Goal: Obtain resource: Download file/media

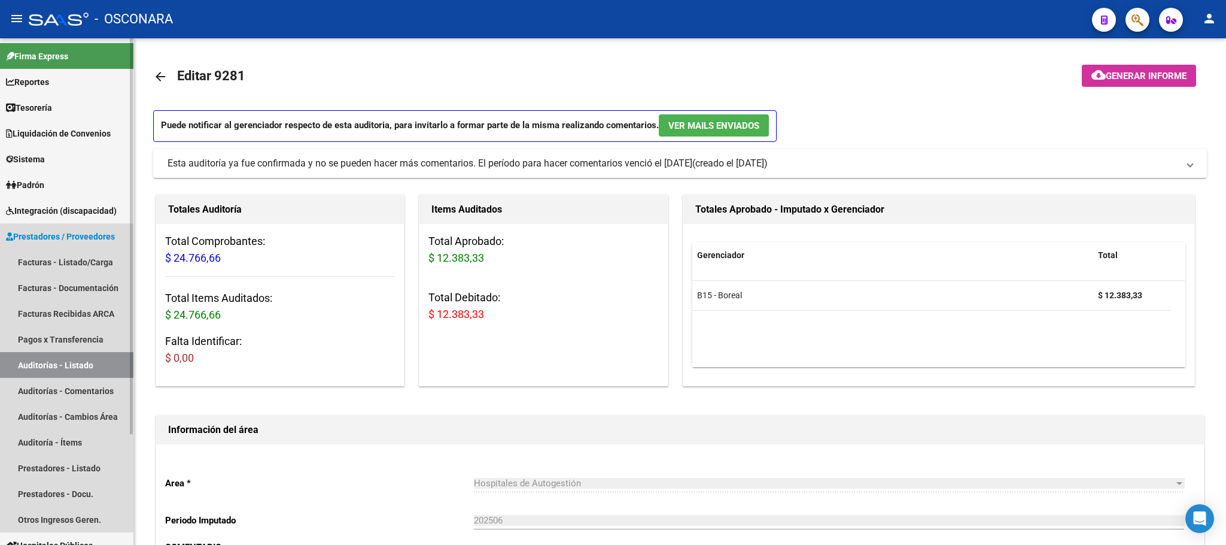
click at [75, 363] on link "Auditorías - Listado" at bounding box center [66, 365] width 133 height 26
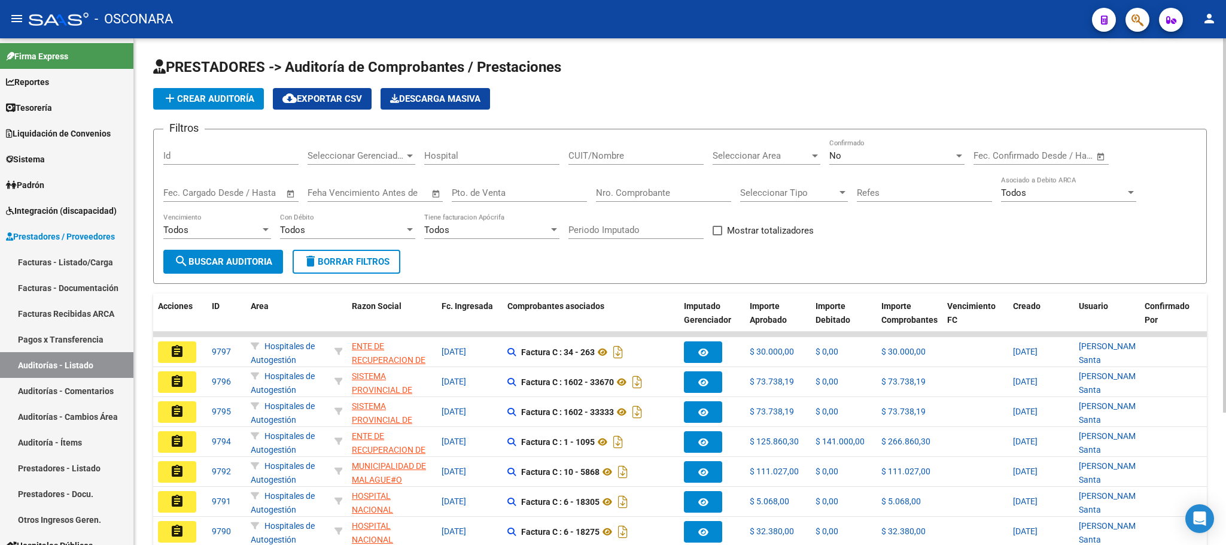
click at [248, 158] on input "Id" at bounding box center [230, 155] width 135 height 11
type input "9752"
click at [256, 254] on button "search Buscar Auditoria" at bounding box center [223, 262] width 120 height 24
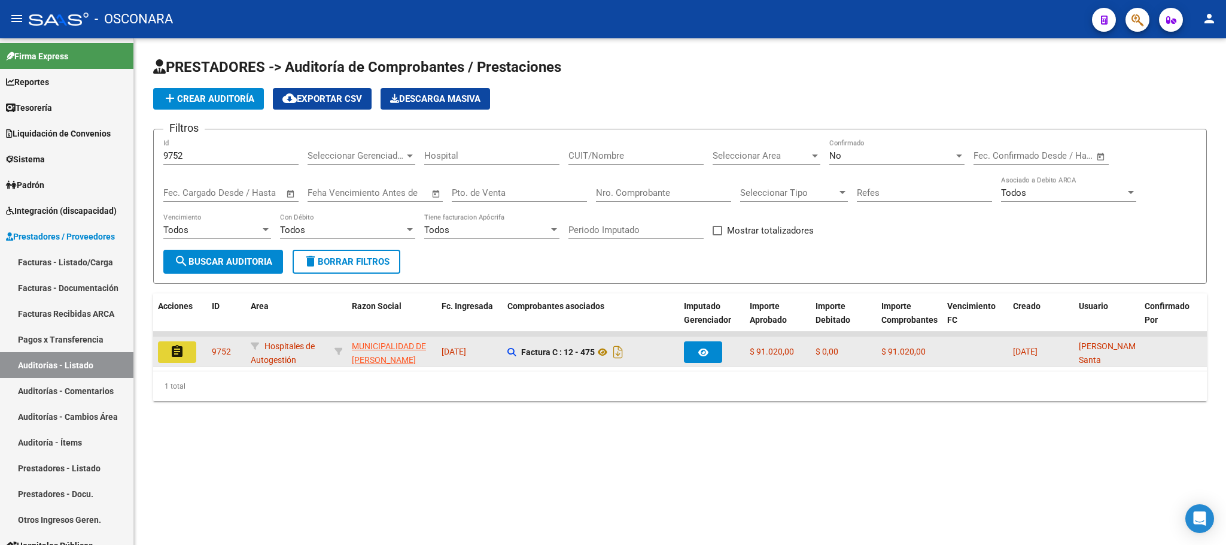
click at [171, 352] on mat-icon "assignment" at bounding box center [177, 351] width 14 height 14
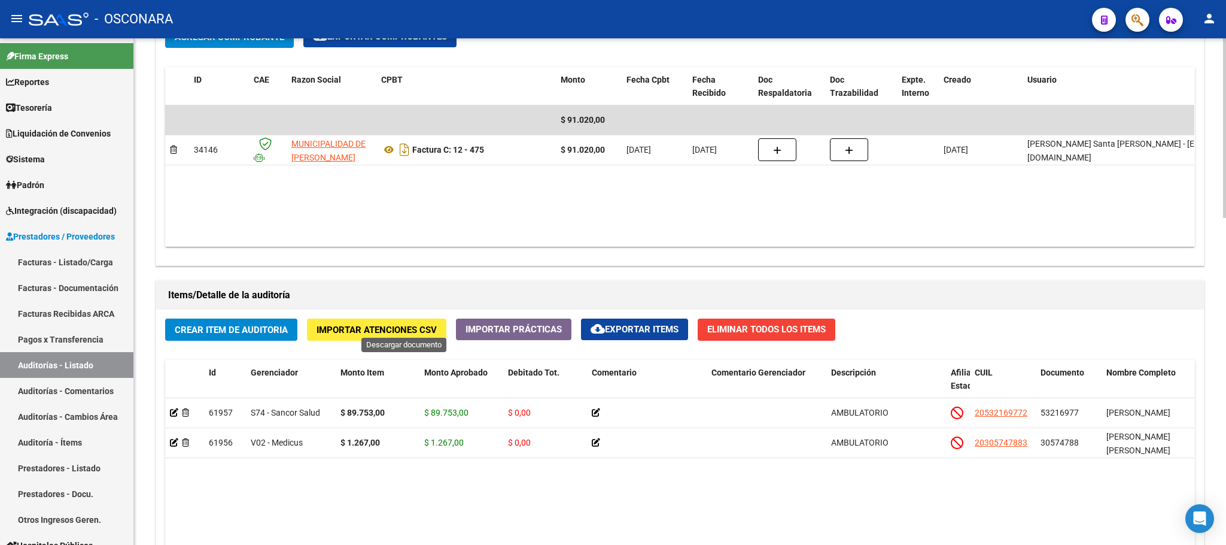
scroll to position [923, 0]
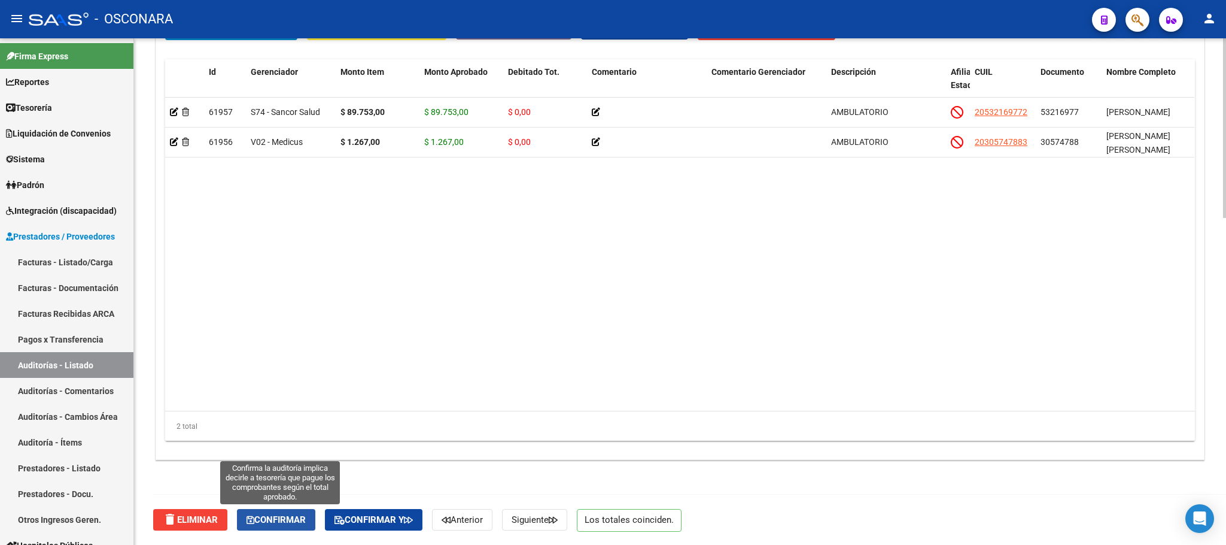
click at [279, 518] on span "Confirmar" at bounding box center [276, 519] width 59 height 11
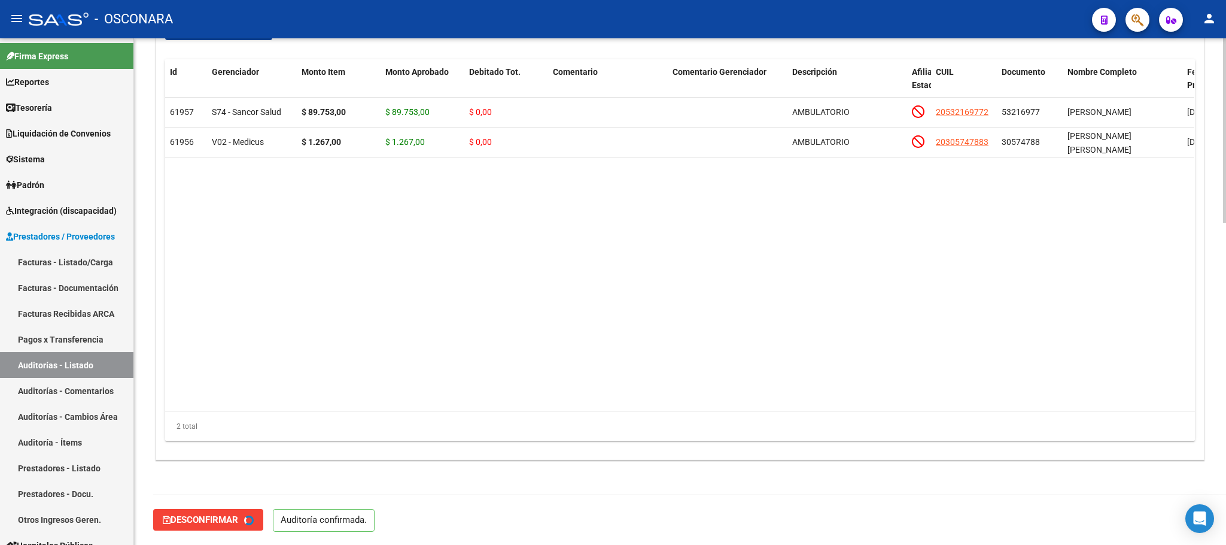
type input "202508"
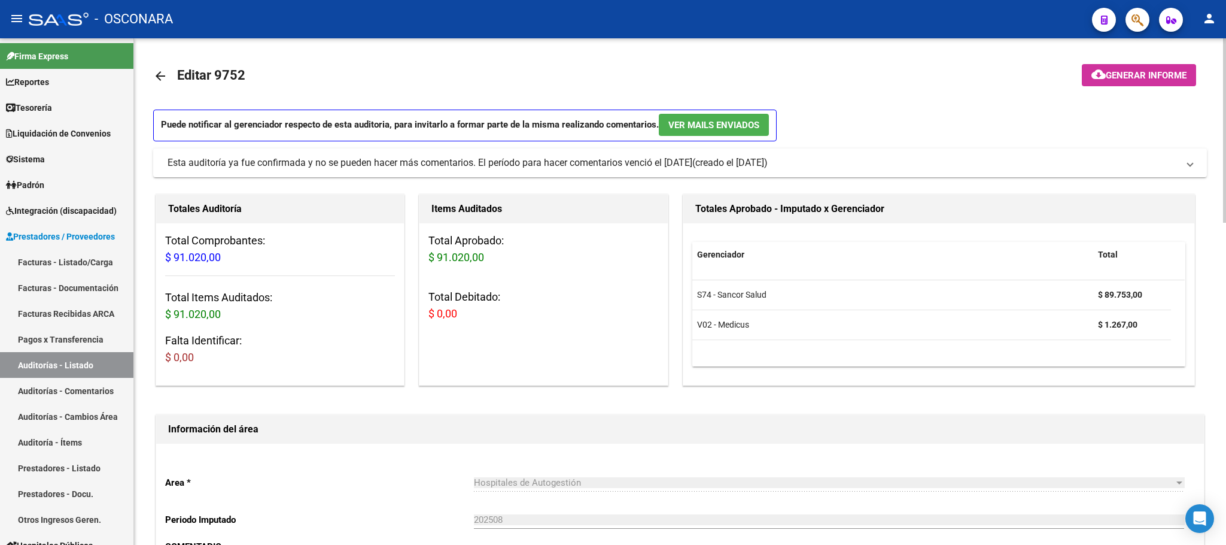
scroll to position [0, 0]
click at [1162, 74] on span "Generar informe" at bounding box center [1146, 76] width 81 height 11
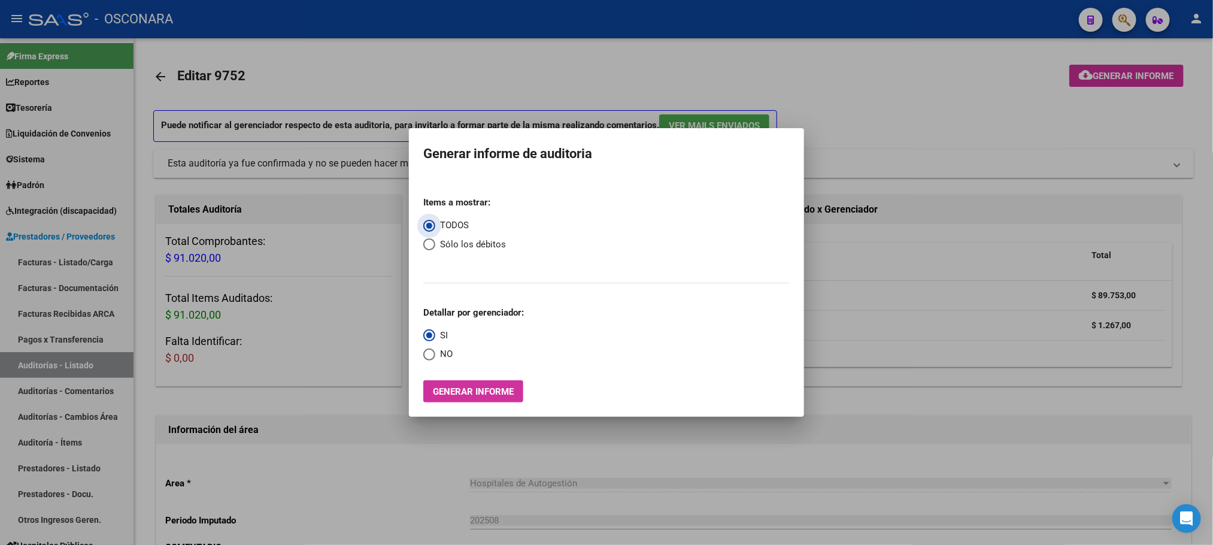
click at [502, 390] on span "Generar informe" at bounding box center [473, 391] width 81 height 11
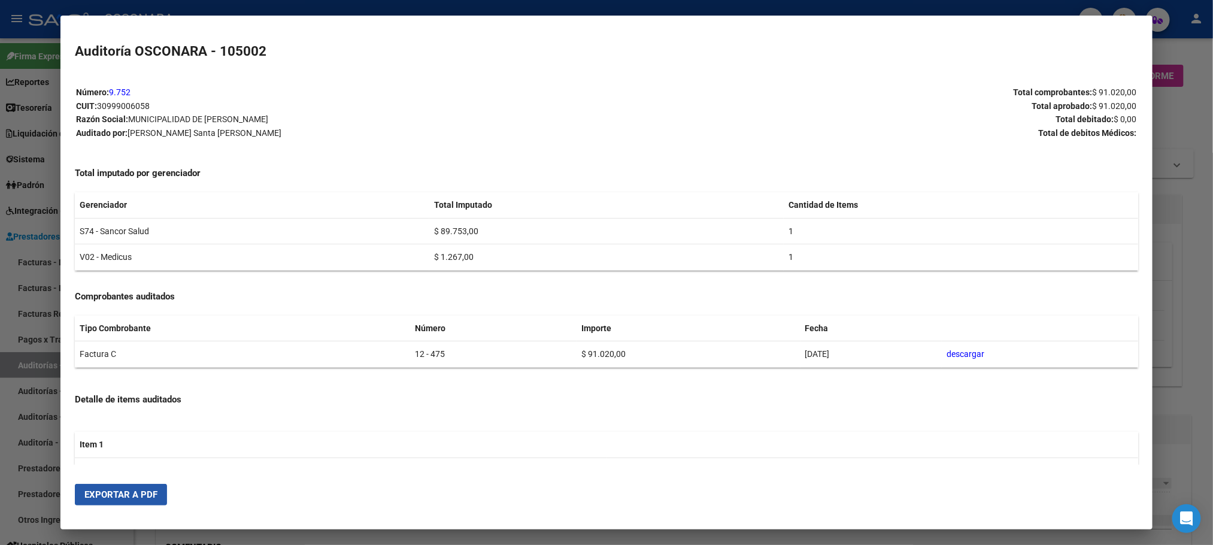
click at [139, 490] on span "Exportar a PDF" at bounding box center [120, 494] width 73 height 11
click at [1182, 248] on div at bounding box center [606, 272] width 1213 height 545
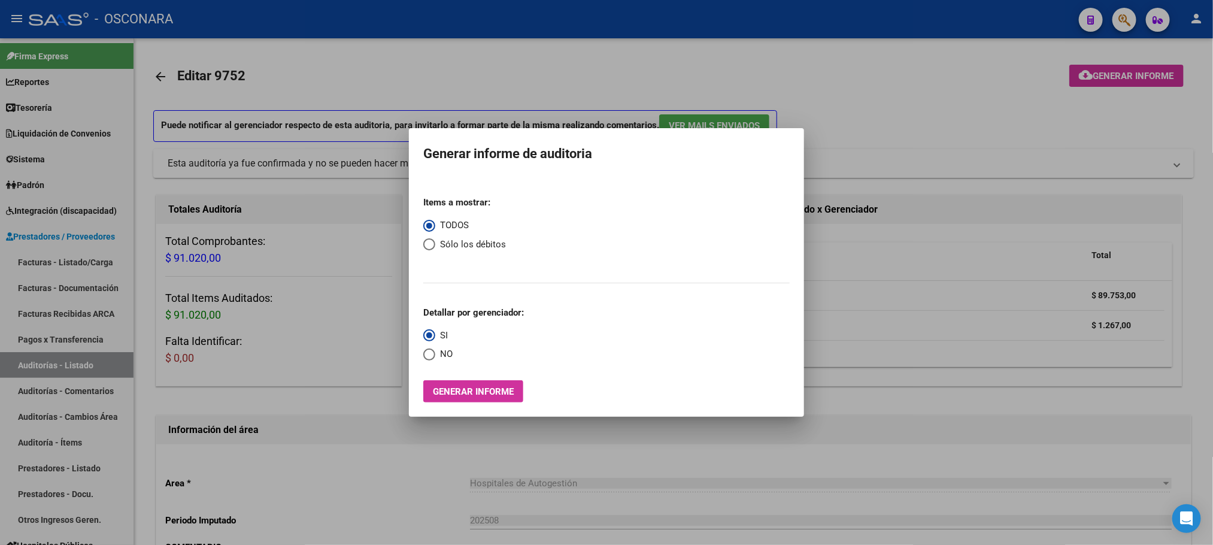
click at [593, 467] on div at bounding box center [606, 272] width 1213 height 545
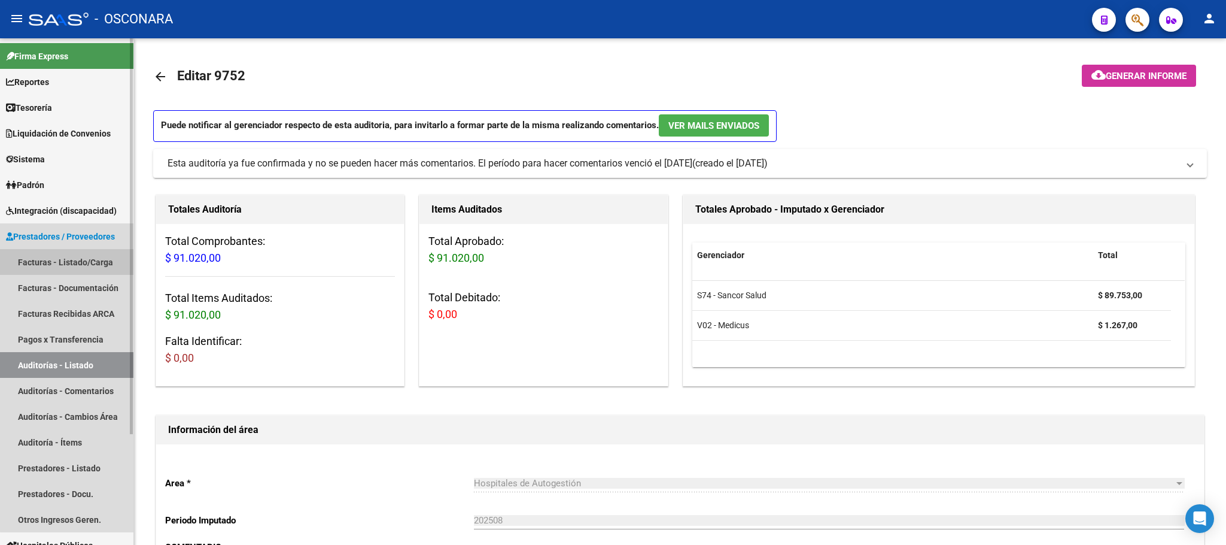
click at [96, 260] on link "Facturas - Listado/Carga" at bounding box center [66, 262] width 133 height 26
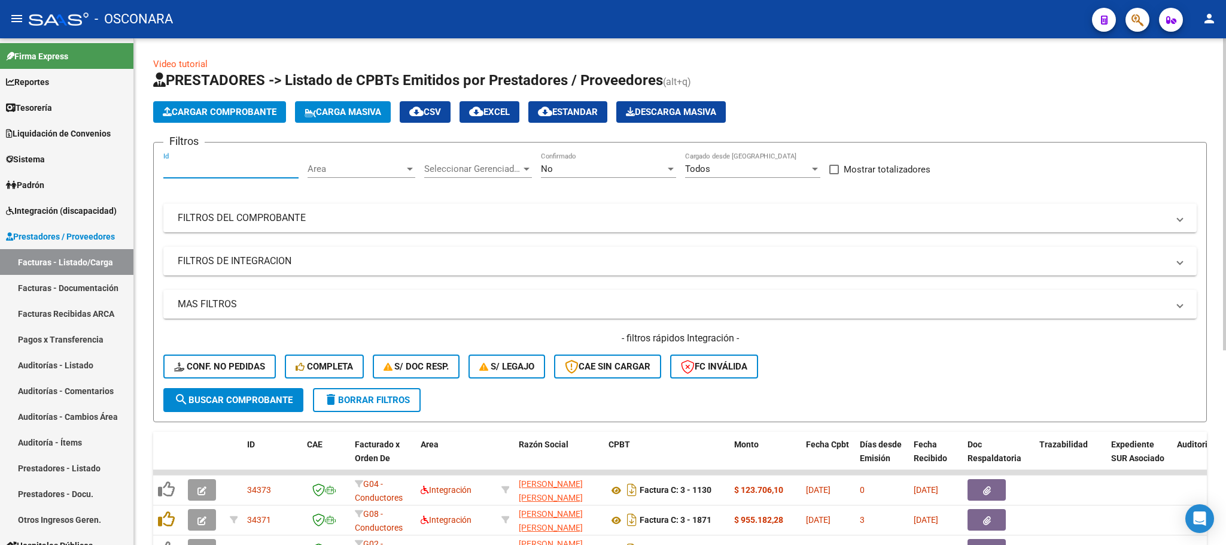
click at [195, 169] on input "Id" at bounding box center [230, 168] width 135 height 11
type input "9751"
click at [260, 394] on span "search Buscar Comprobante" at bounding box center [233, 399] width 119 height 11
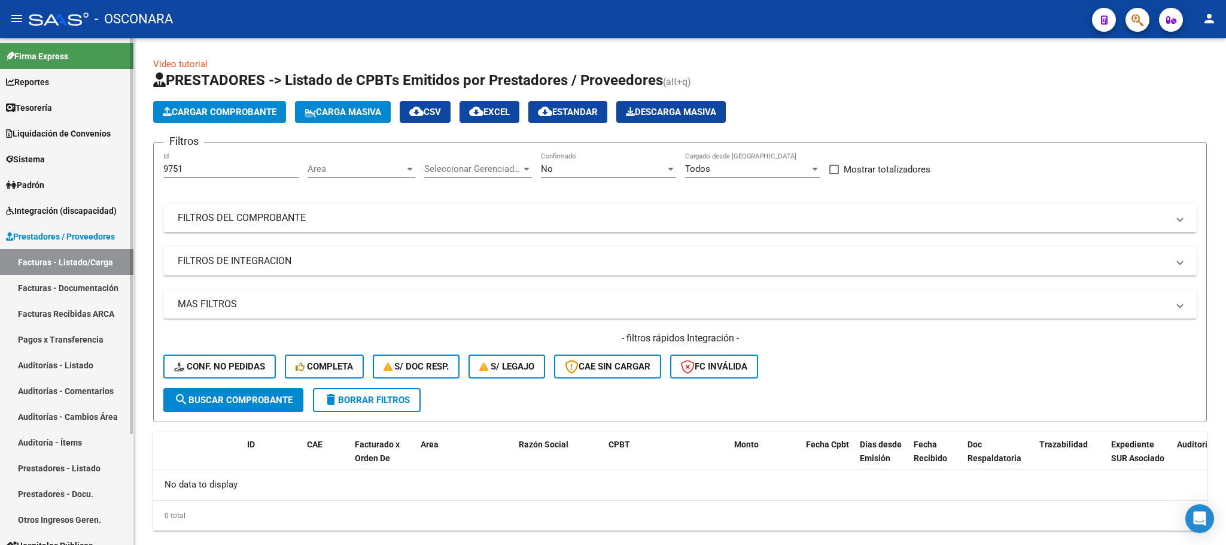
click at [88, 361] on link "Auditorías - Listado" at bounding box center [66, 365] width 133 height 26
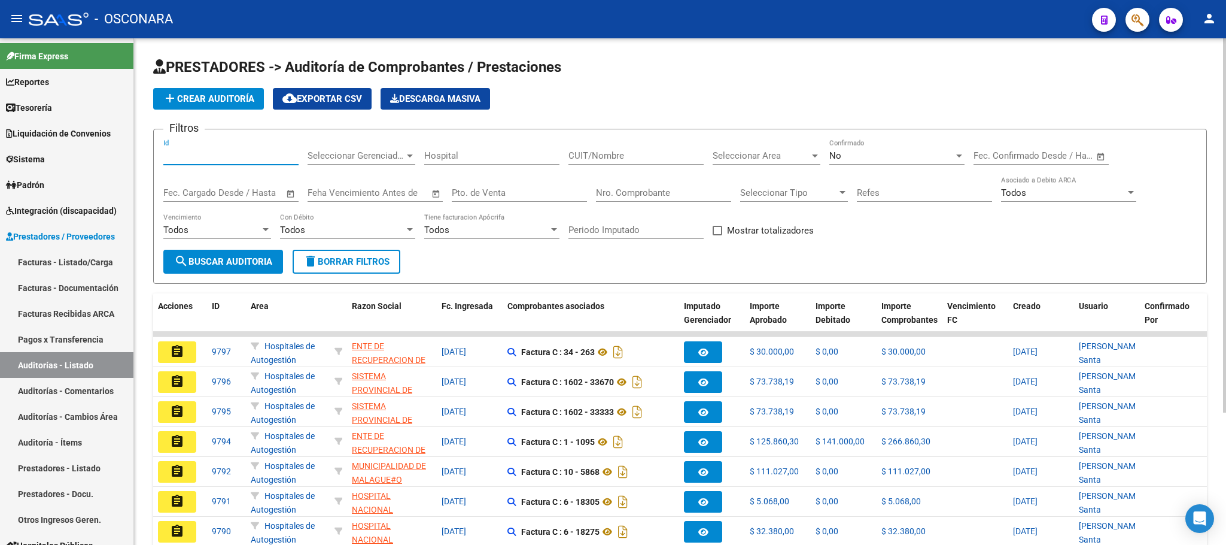
click at [223, 159] on input "Id" at bounding box center [230, 155] width 135 height 11
type input "9751"
click at [228, 259] on span "search Buscar Auditoria" at bounding box center [223, 261] width 98 height 11
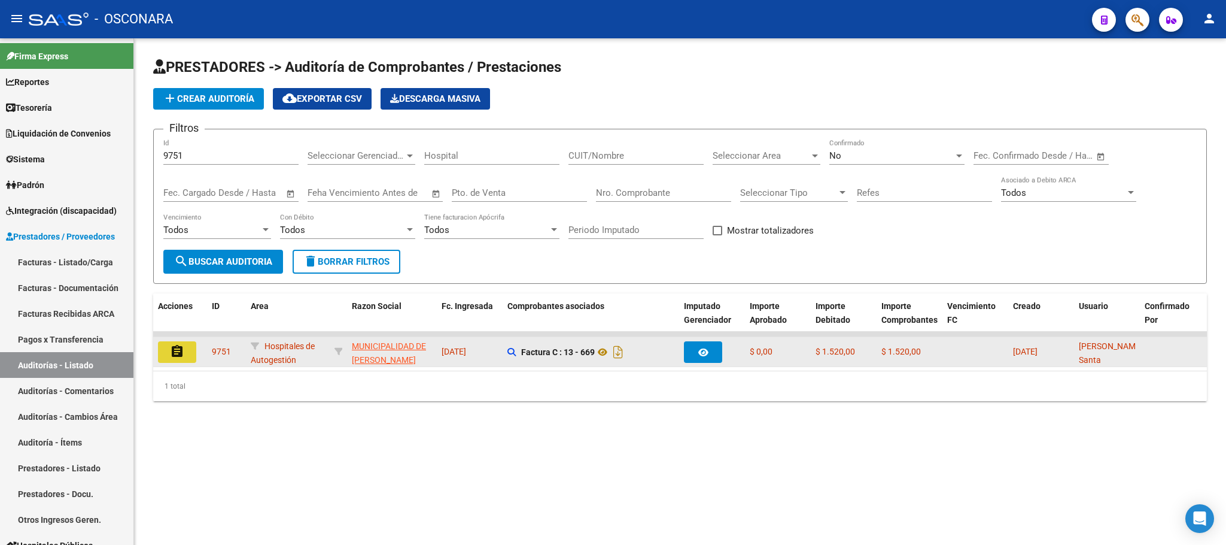
click at [177, 354] on mat-icon "assignment" at bounding box center [177, 351] width 14 height 14
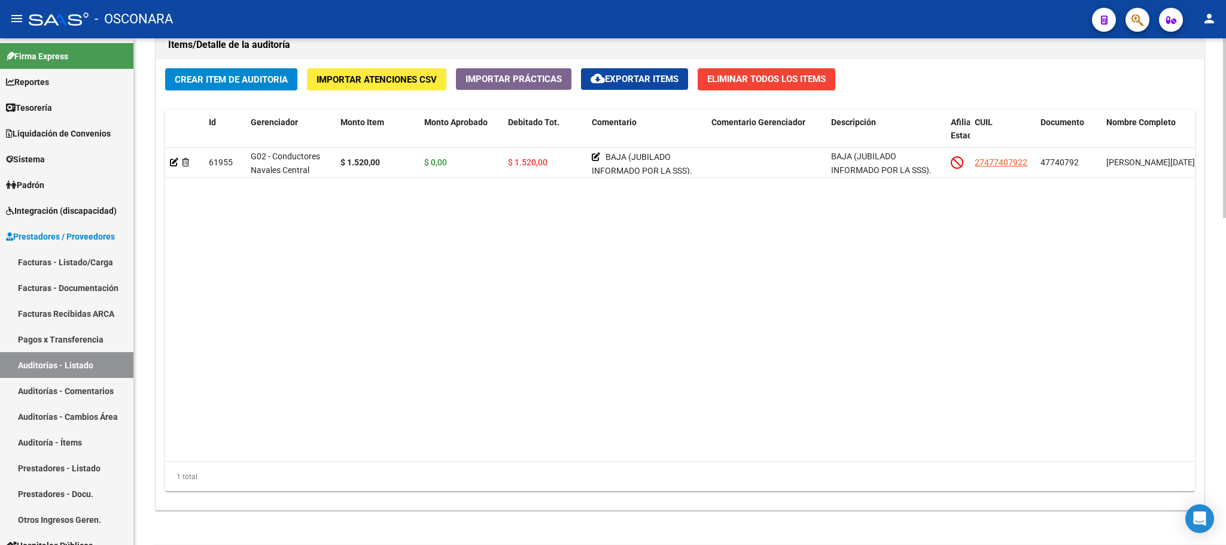
scroll to position [923, 0]
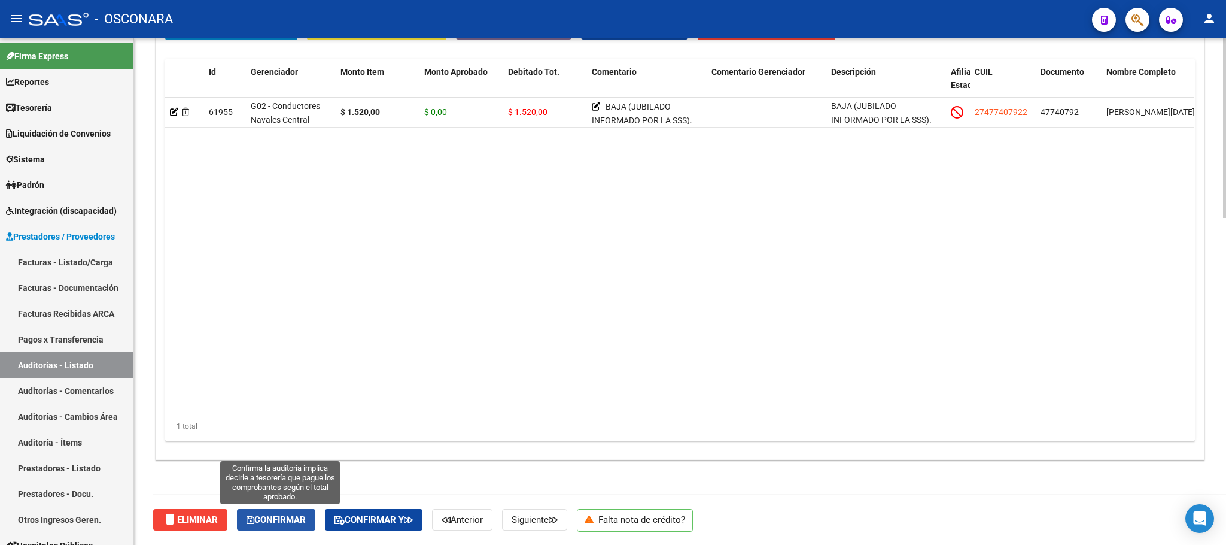
click at [293, 521] on span "Confirmar" at bounding box center [276, 519] width 59 height 11
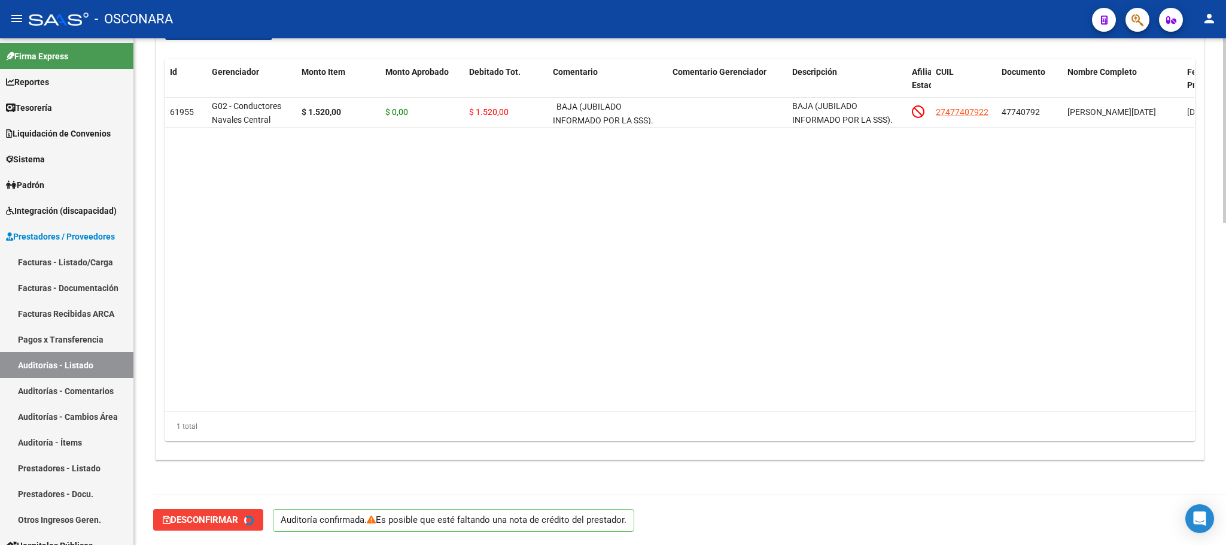
type input "202508"
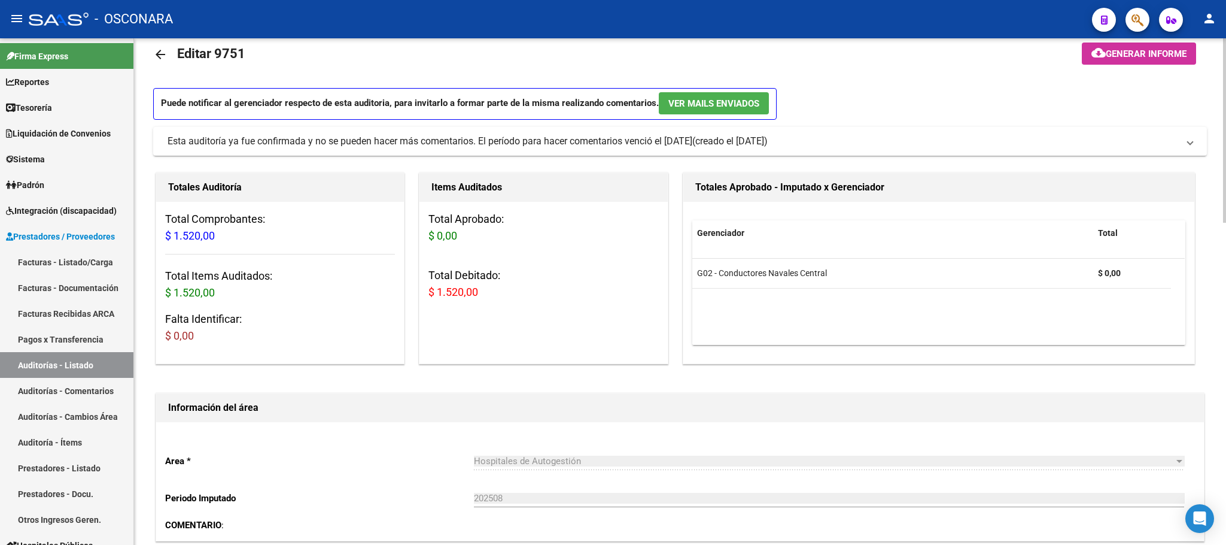
scroll to position [0, 0]
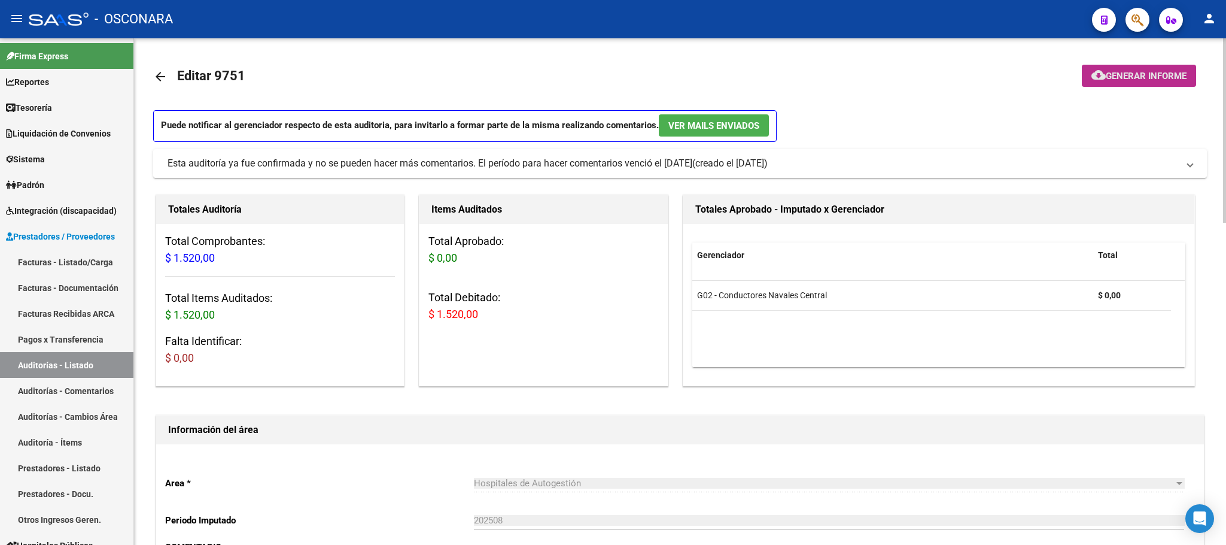
click at [1172, 66] on button "cloud_download Generar informe" at bounding box center [1139, 76] width 114 height 22
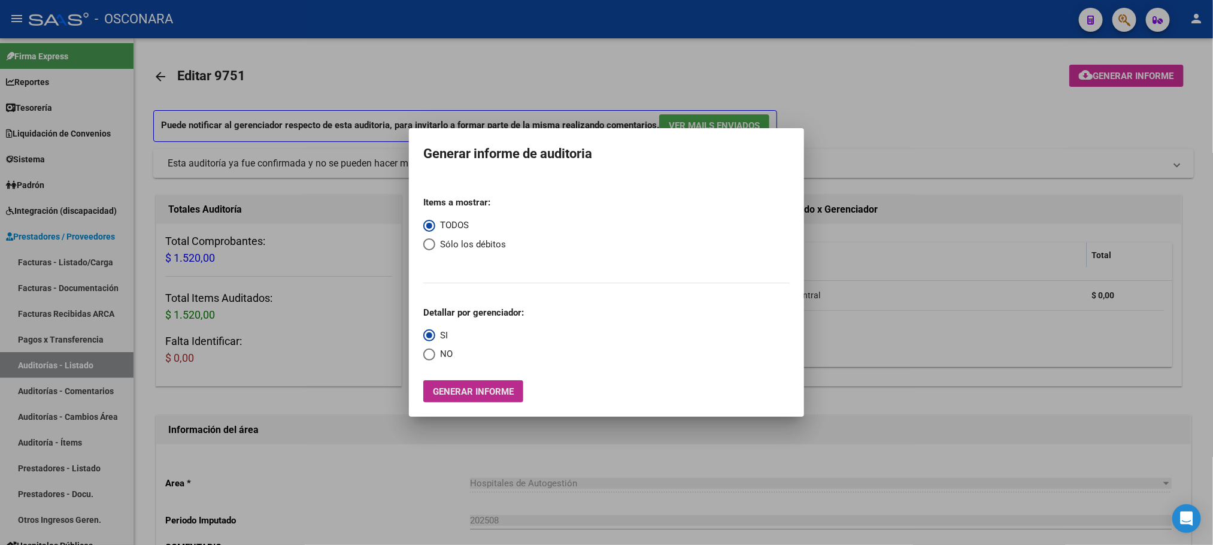
click at [489, 397] on span "Generar informe" at bounding box center [473, 391] width 81 height 11
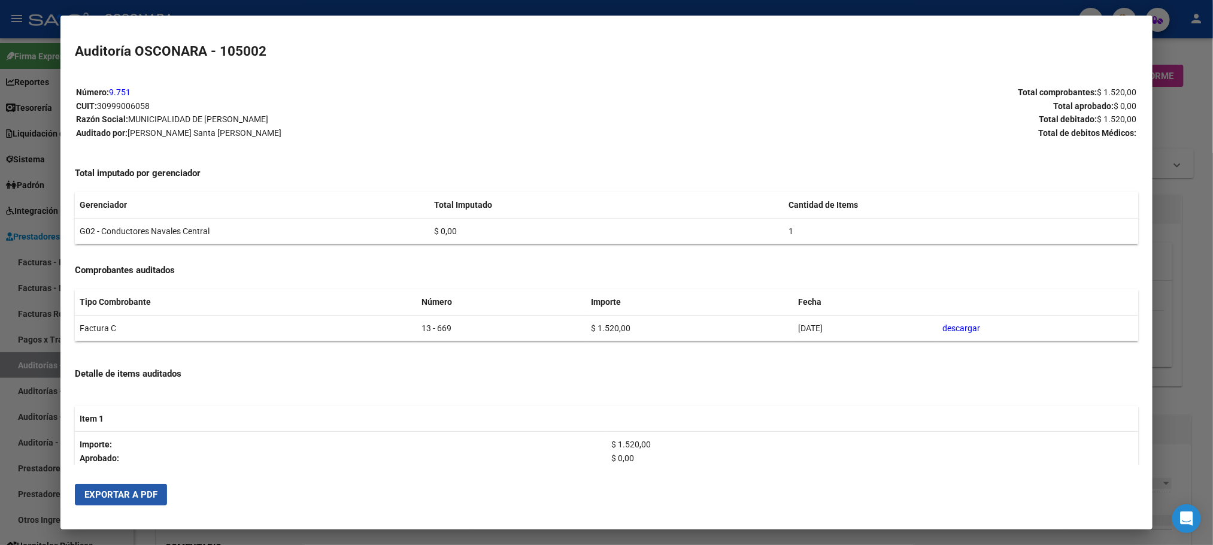
click at [105, 489] on span "Exportar a PDF" at bounding box center [120, 494] width 73 height 11
click at [1192, 251] on div at bounding box center [606, 272] width 1213 height 545
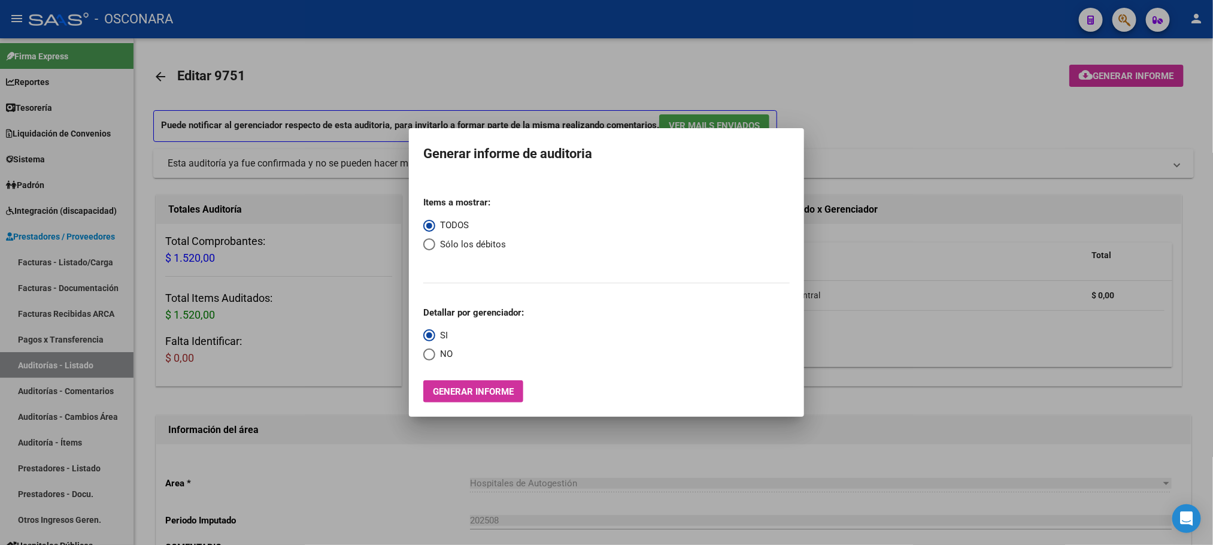
click at [981, 99] on div at bounding box center [606, 272] width 1213 height 545
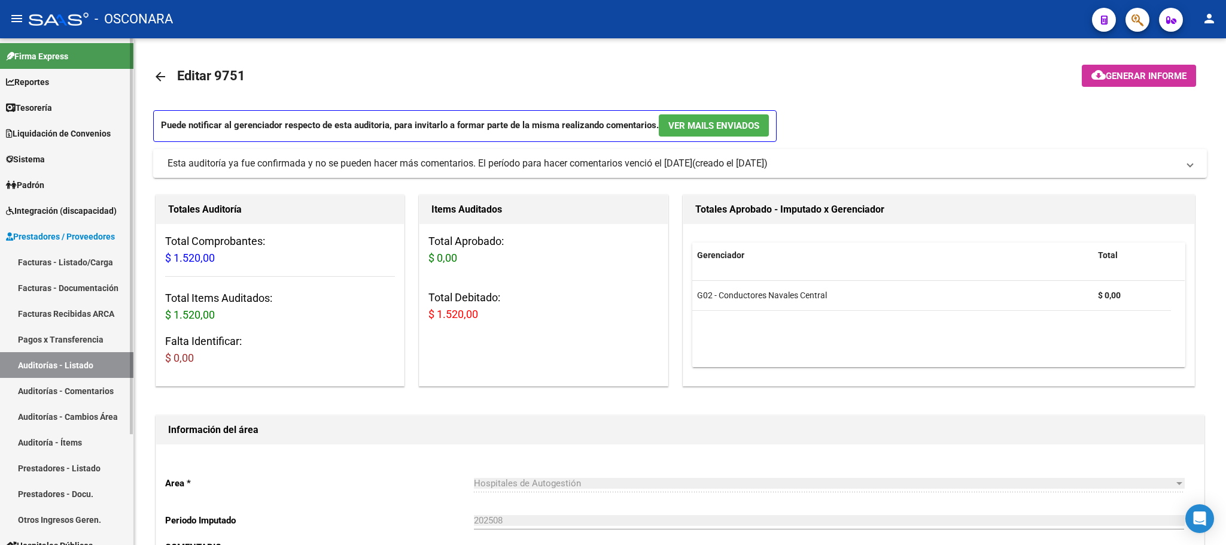
click at [40, 372] on link "Auditorías - Listado" at bounding box center [66, 365] width 133 height 26
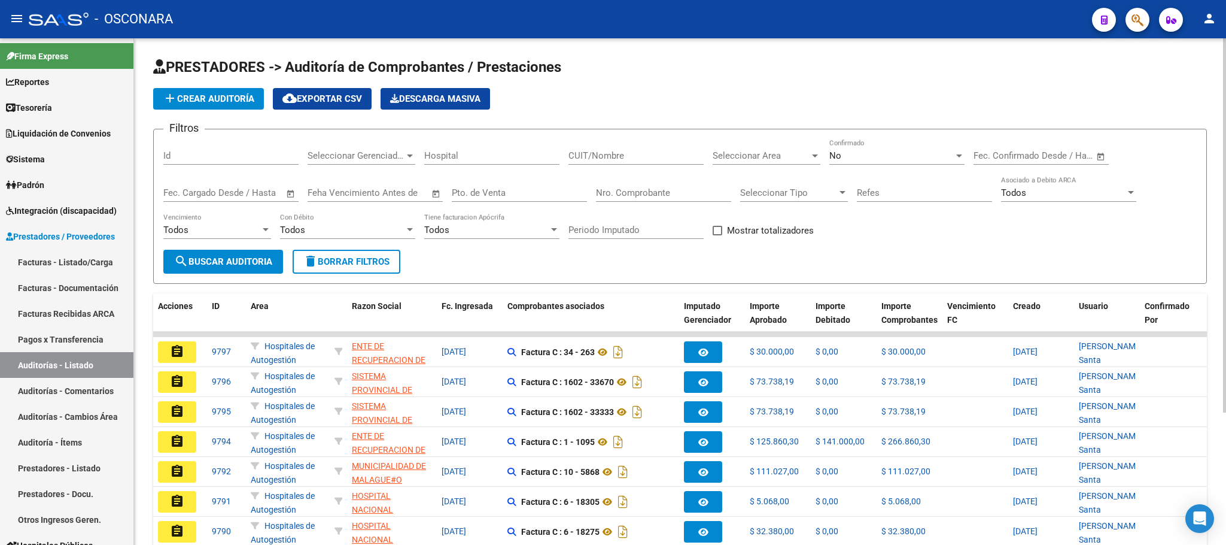
click at [241, 150] on div "Id" at bounding box center [230, 152] width 135 height 26
type input "9754"
click at [245, 259] on span "search Buscar Auditoria" at bounding box center [223, 261] width 98 height 11
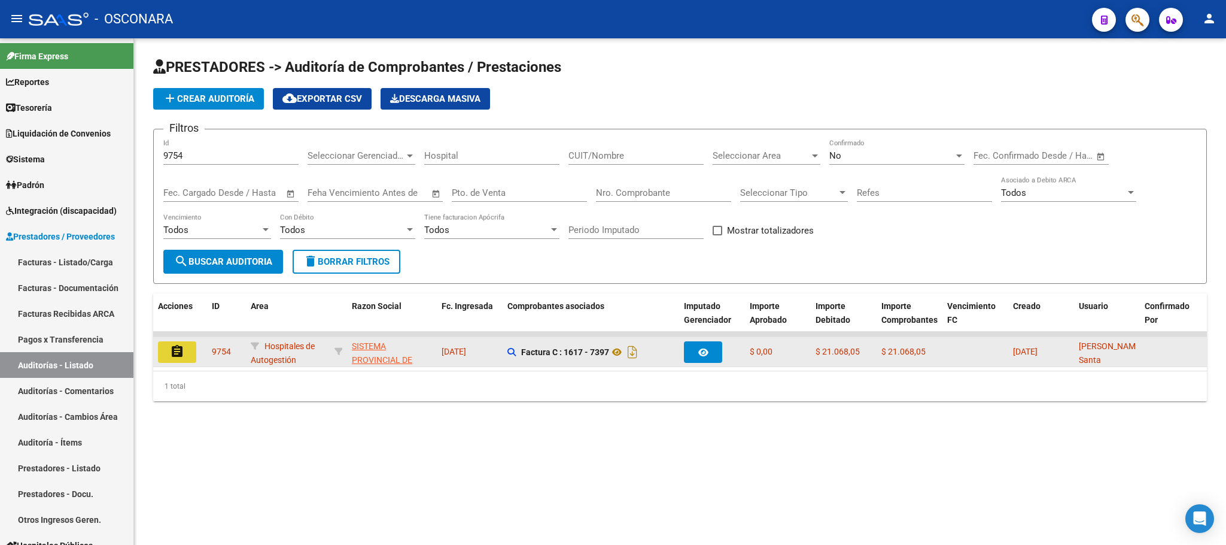
click at [180, 348] on mat-icon "assignment" at bounding box center [177, 351] width 14 height 14
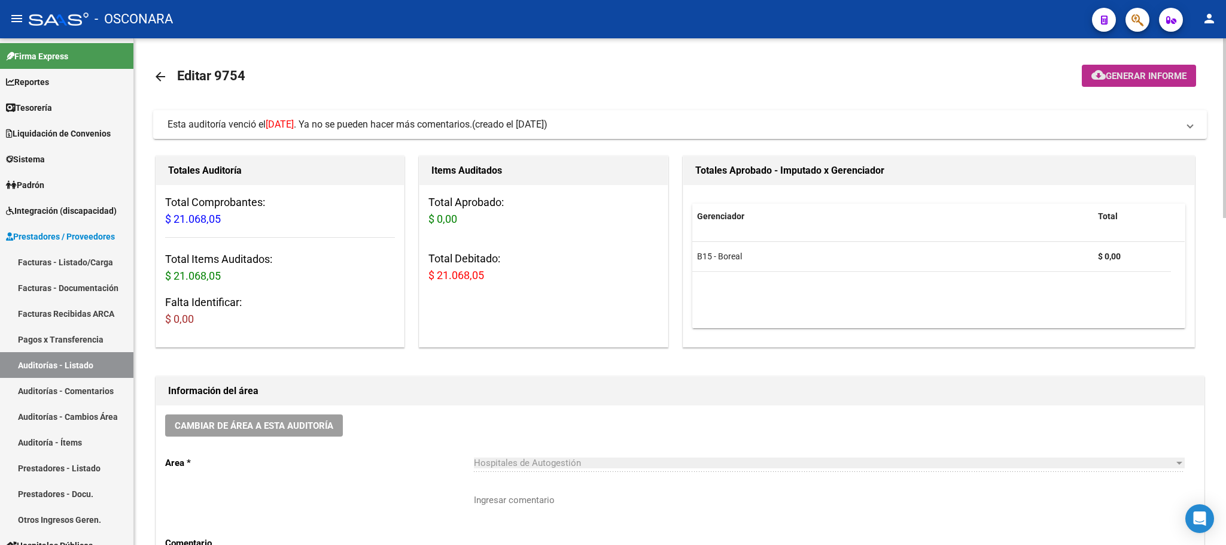
click at [1126, 76] on span "Generar informe" at bounding box center [1146, 76] width 81 height 11
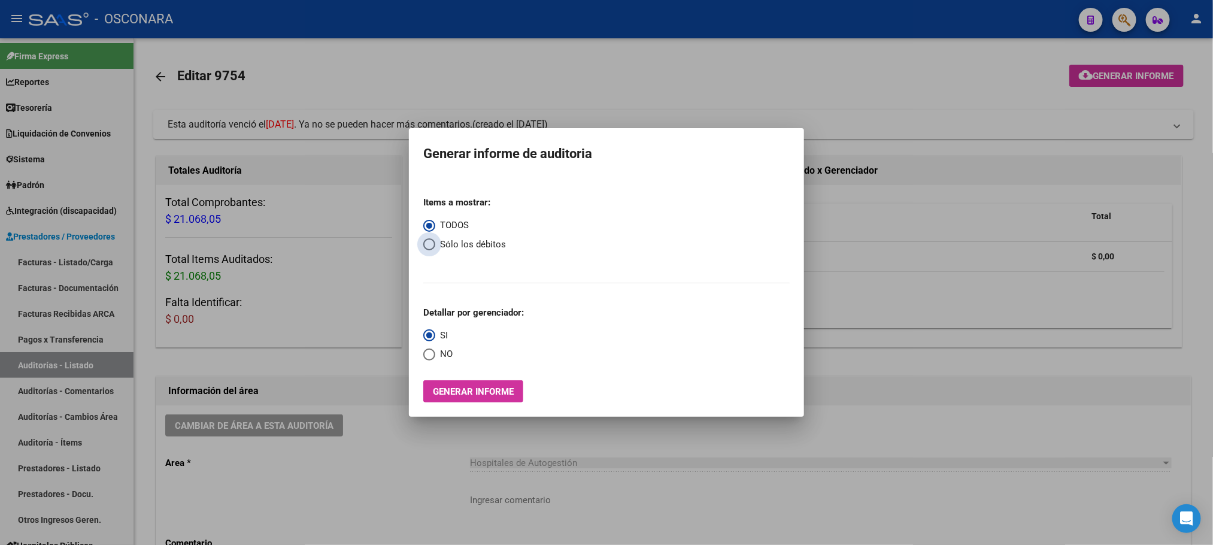
click at [428, 244] on span "Select an option" at bounding box center [429, 244] width 12 height 12
click at [428, 244] on input "Sólo los débitos" at bounding box center [429, 244] width 12 height 12
radio input "true"
click at [494, 388] on span "Generar informe" at bounding box center [473, 391] width 81 height 11
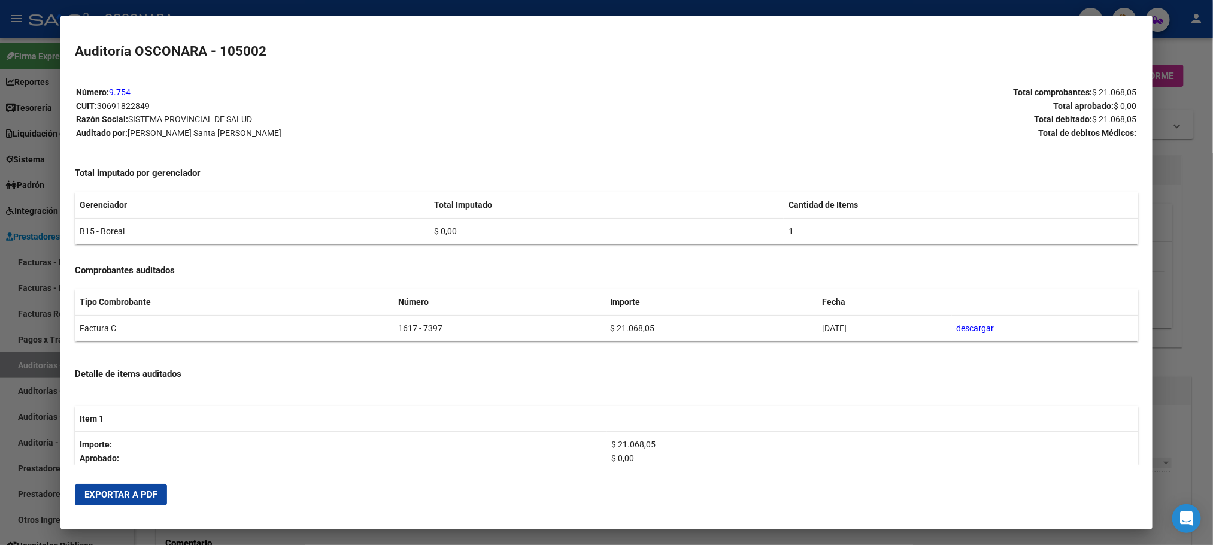
click at [88, 492] on span "Exportar a PDF" at bounding box center [120, 494] width 73 height 11
click at [442, 531] on div at bounding box center [606, 272] width 1213 height 545
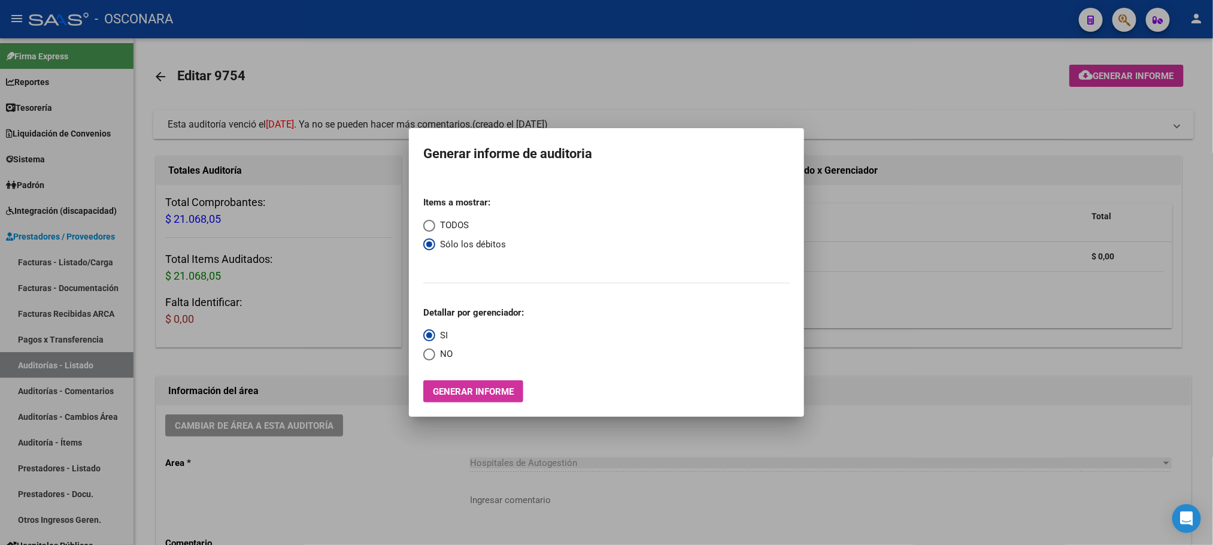
click at [431, 466] on div at bounding box center [606, 272] width 1213 height 545
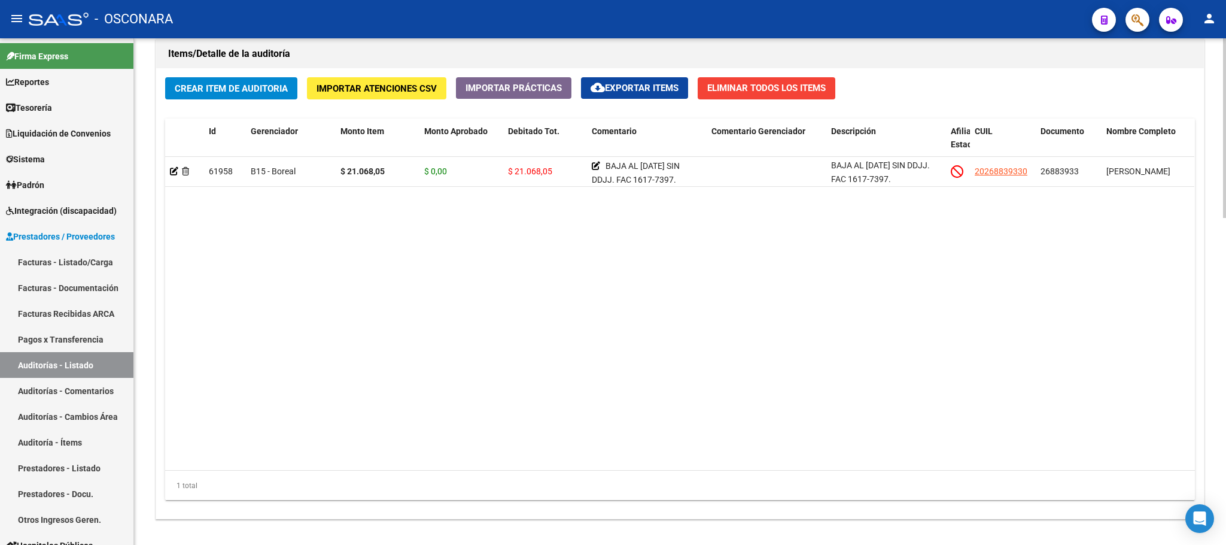
scroll to position [923, 0]
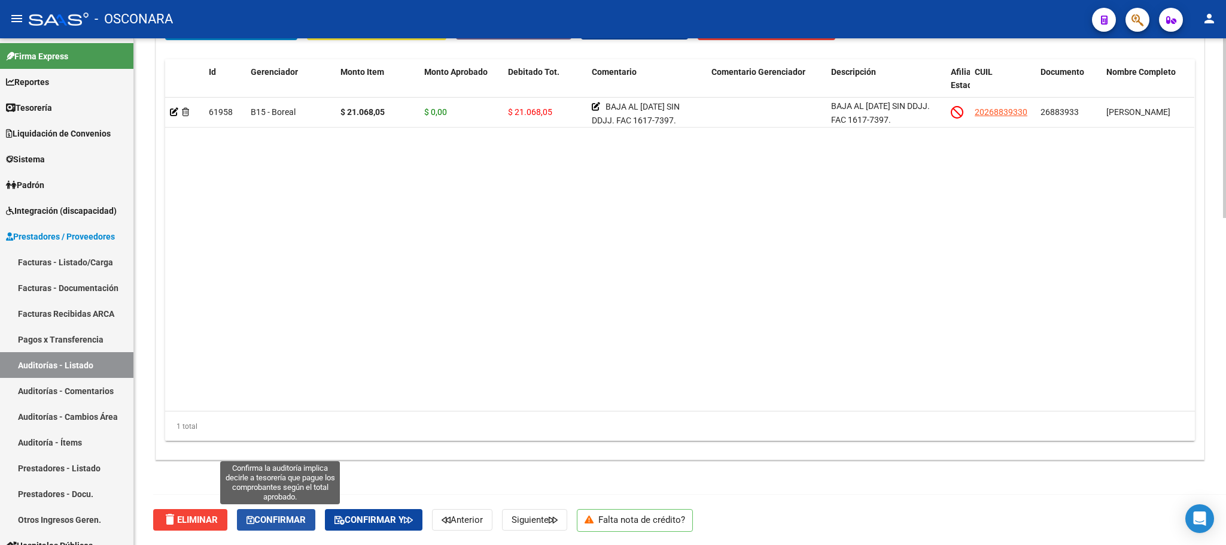
click at [261, 511] on button "Confirmar" at bounding box center [276, 520] width 78 height 22
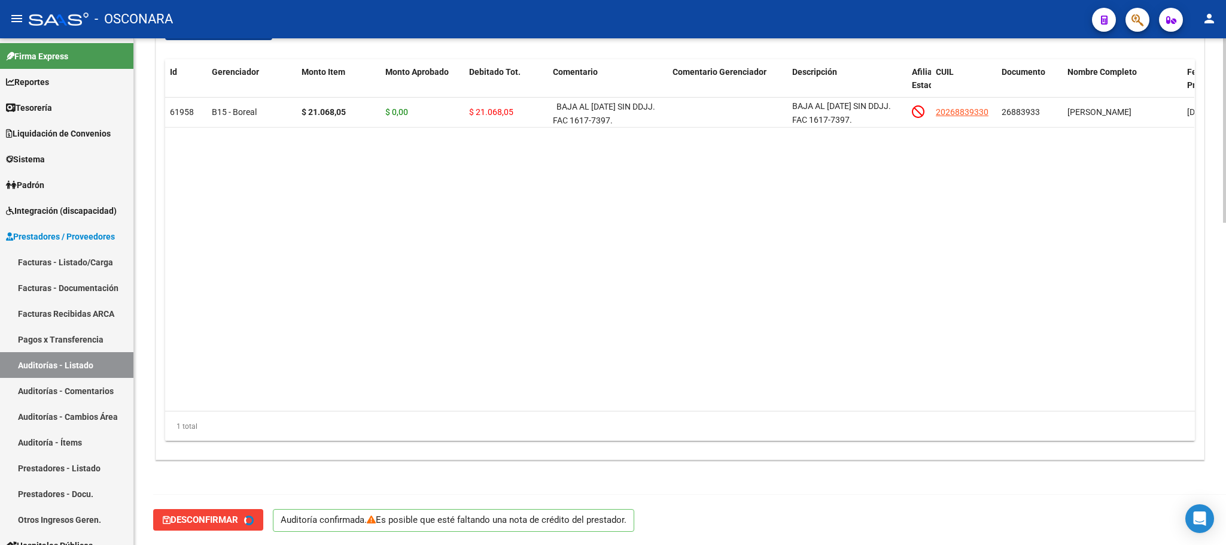
type input "202508"
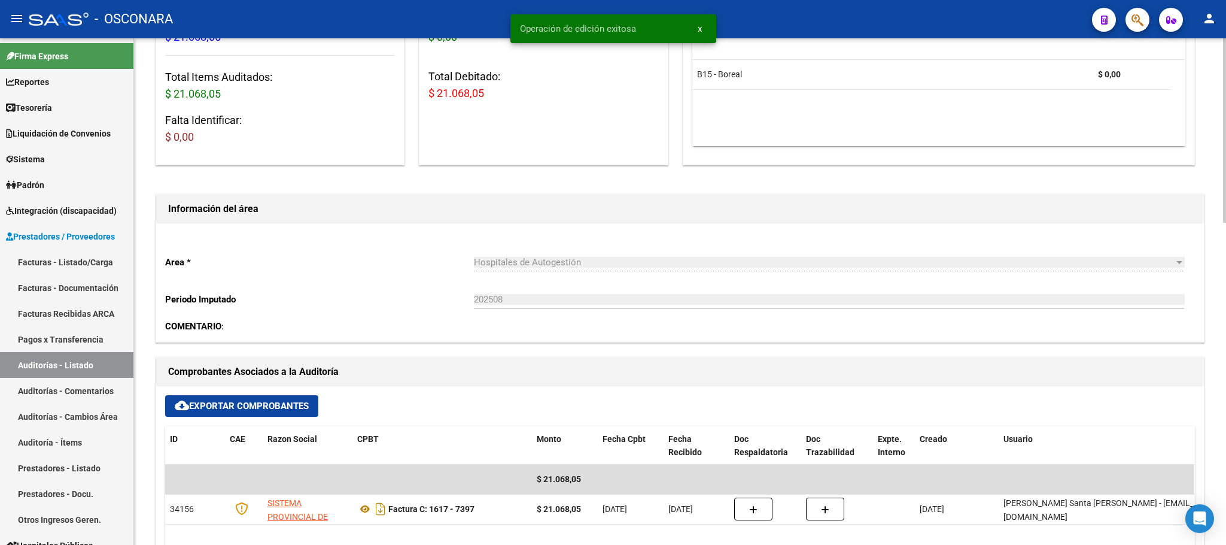
scroll to position [0, 0]
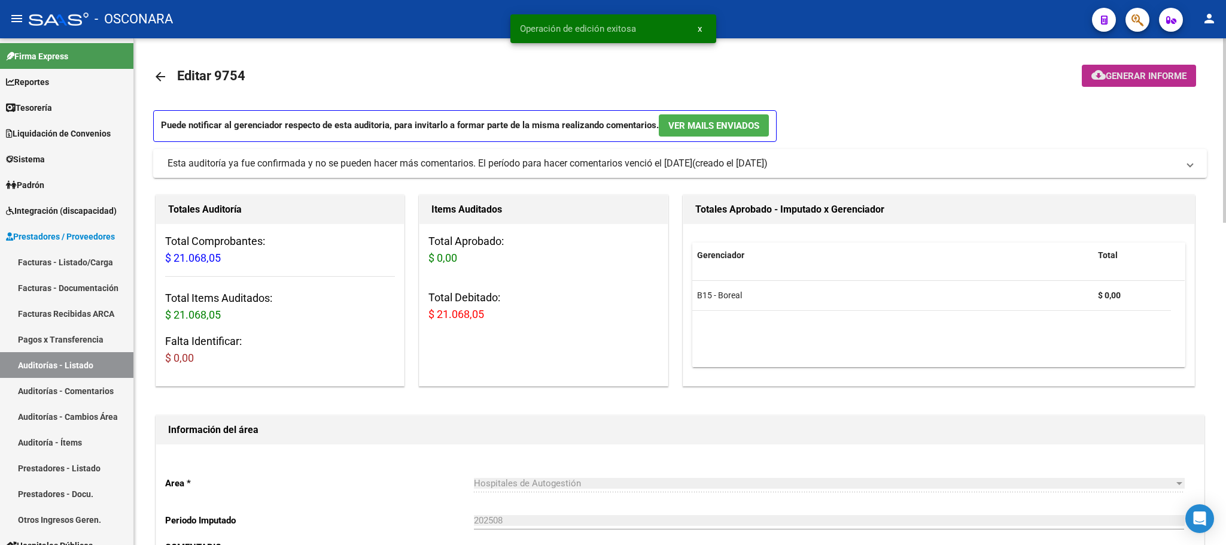
click at [1162, 67] on button "cloud_download Generar informe" at bounding box center [1139, 76] width 114 height 22
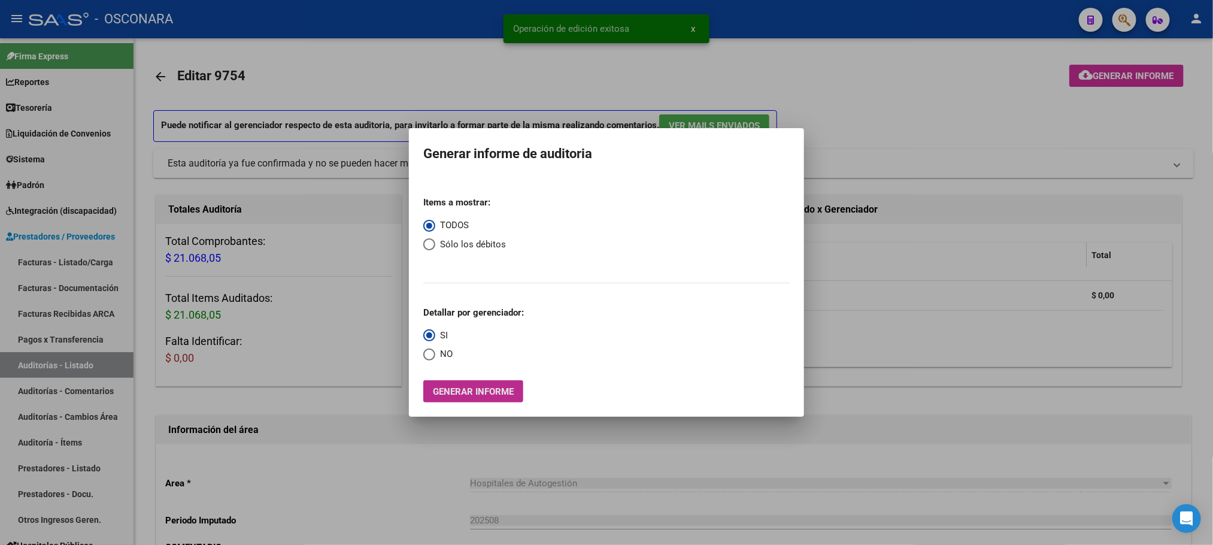
click at [478, 392] on span "Generar informe" at bounding box center [473, 391] width 81 height 11
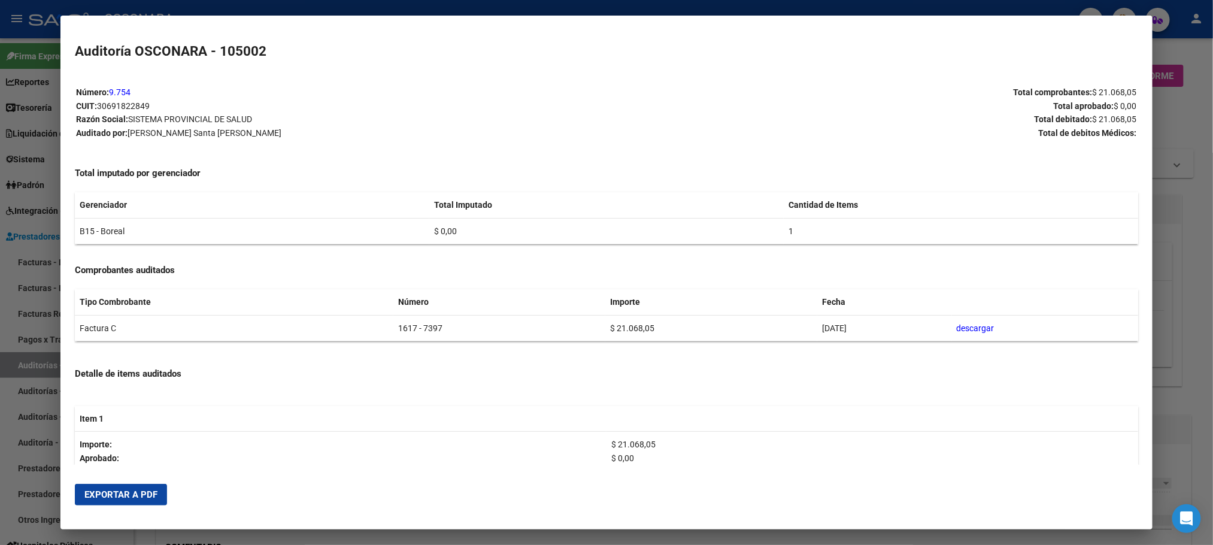
click at [115, 493] on span "Exportar a PDF" at bounding box center [120, 494] width 73 height 11
click at [1210, 268] on div at bounding box center [606, 272] width 1213 height 545
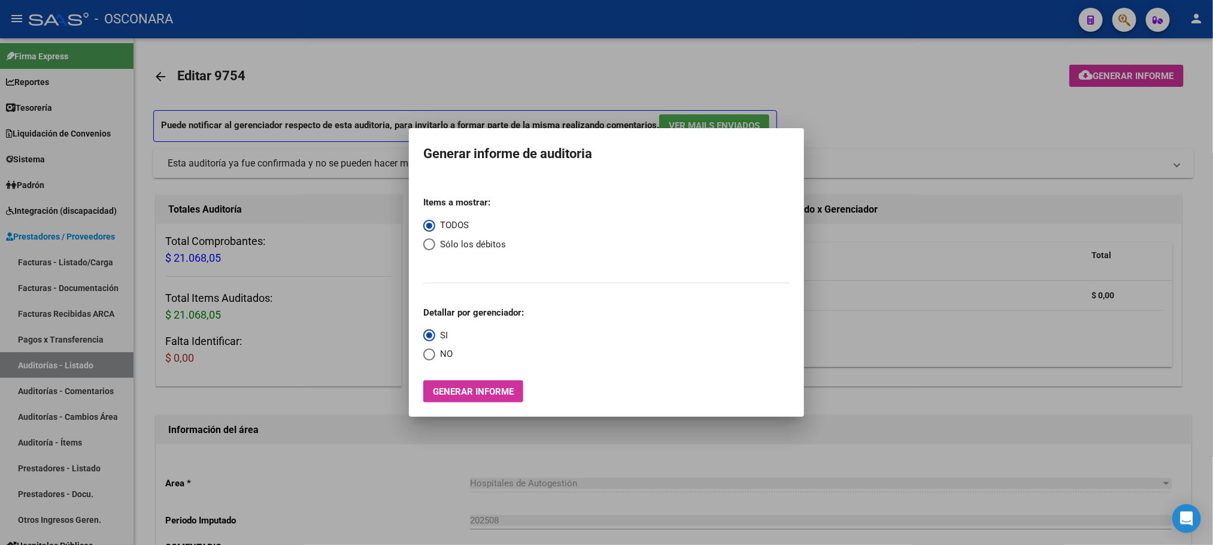
click at [53, 342] on div at bounding box center [606, 272] width 1213 height 545
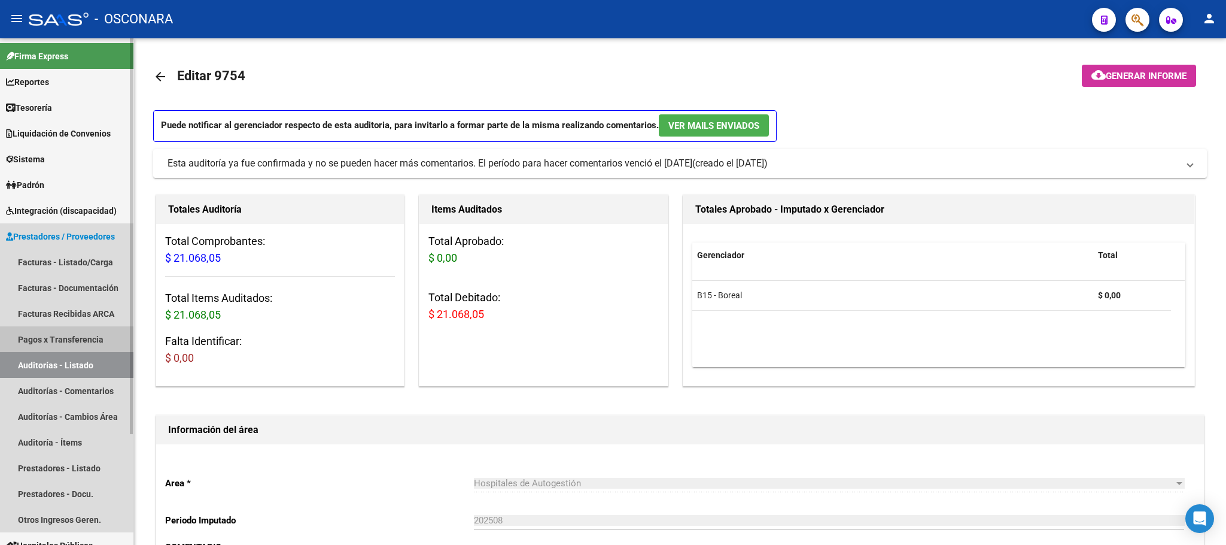
click at [56, 351] on link "Pagos x Transferencia" at bounding box center [66, 339] width 133 height 26
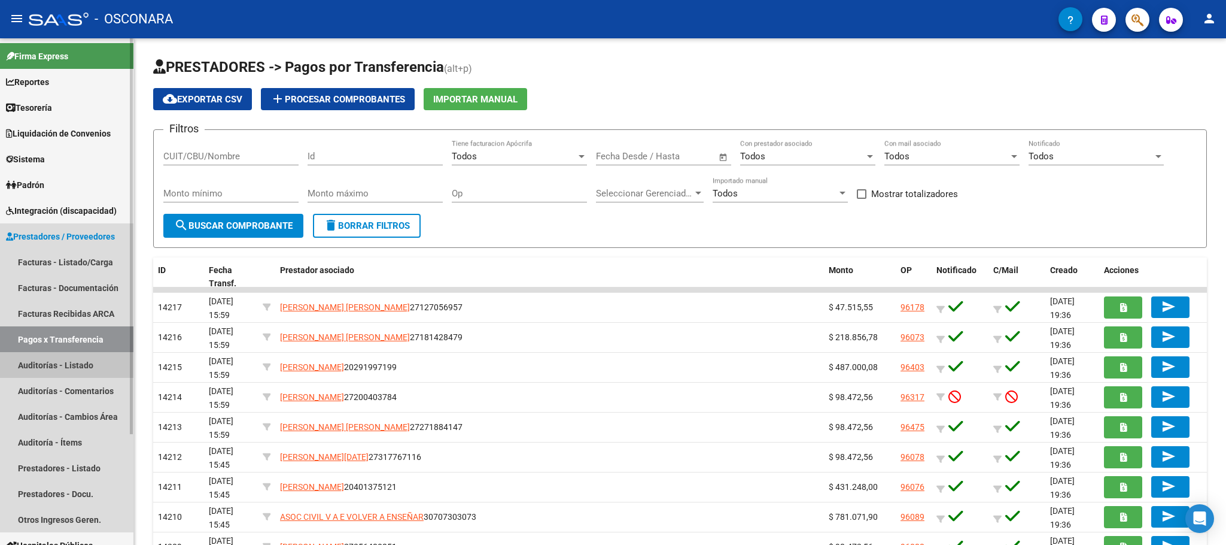
click at [76, 368] on link "Auditorías - Listado" at bounding box center [66, 365] width 133 height 26
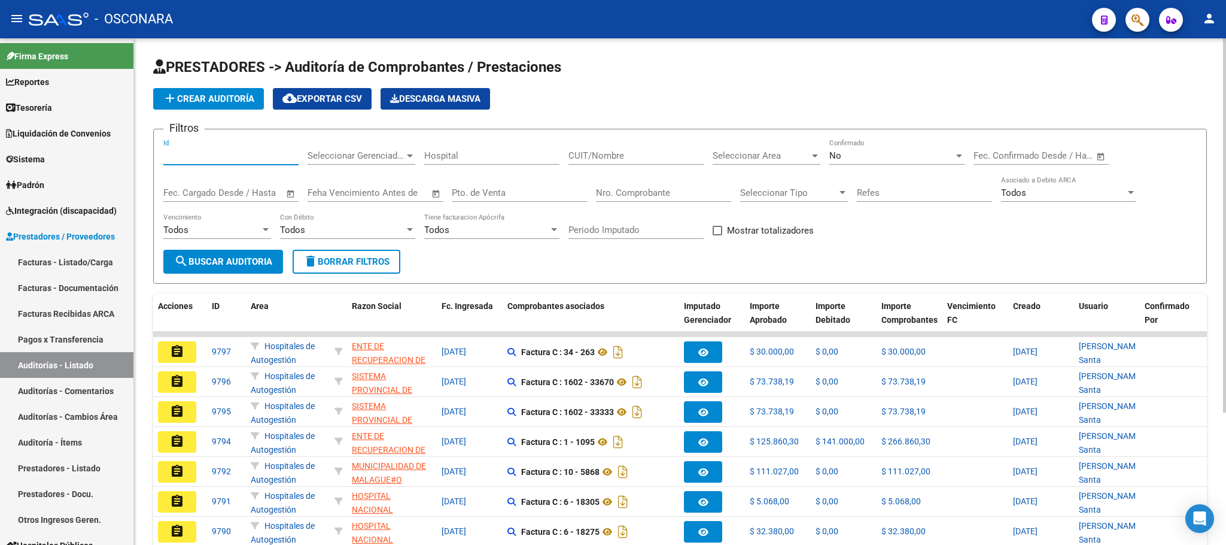
click at [187, 159] on input "Id" at bounding box center [230, 155] width 135 height 11
type input "9774"
click at [263, 272] on button "search Buscar Auditoria" at bounding box center [223, 262] width 120 height 24
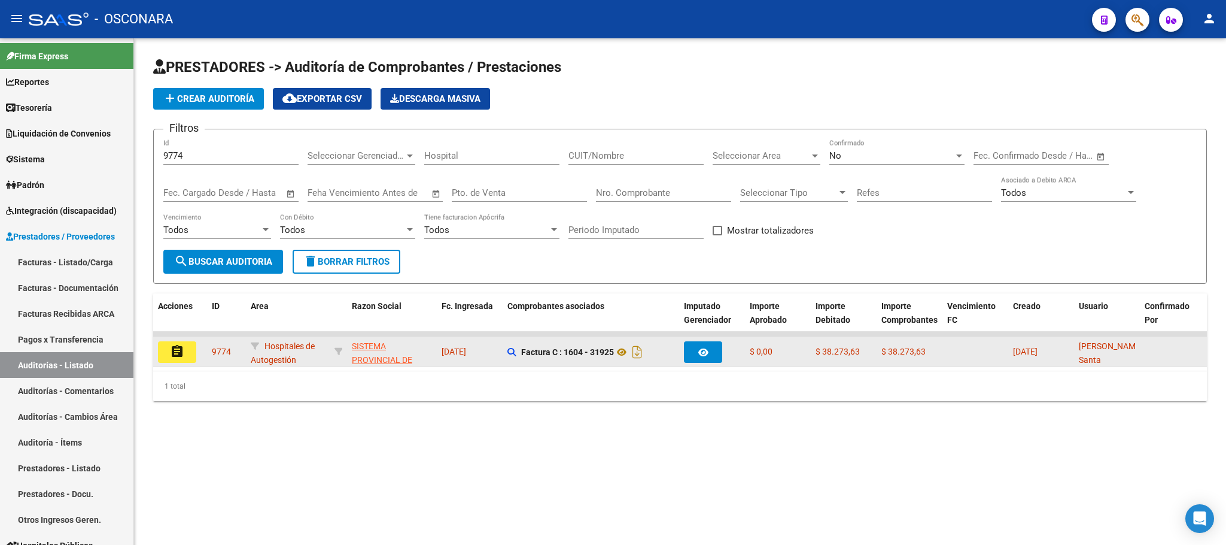
click at [176, 354] on mat-icon "assignment" at bounding box center [177, 351] width 14 height 14
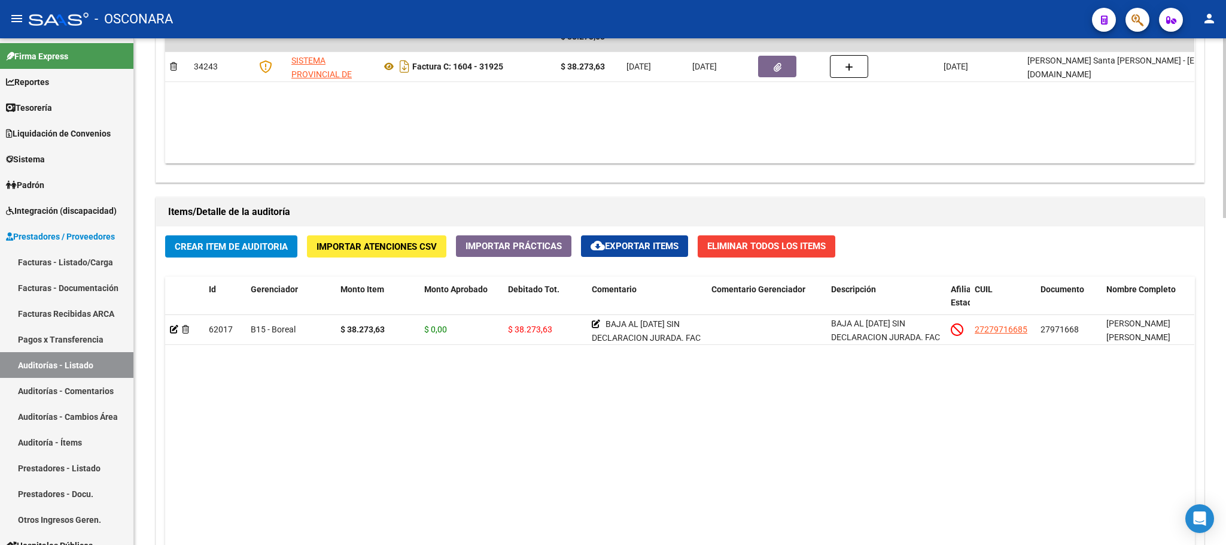
scroll to position [923, 0]
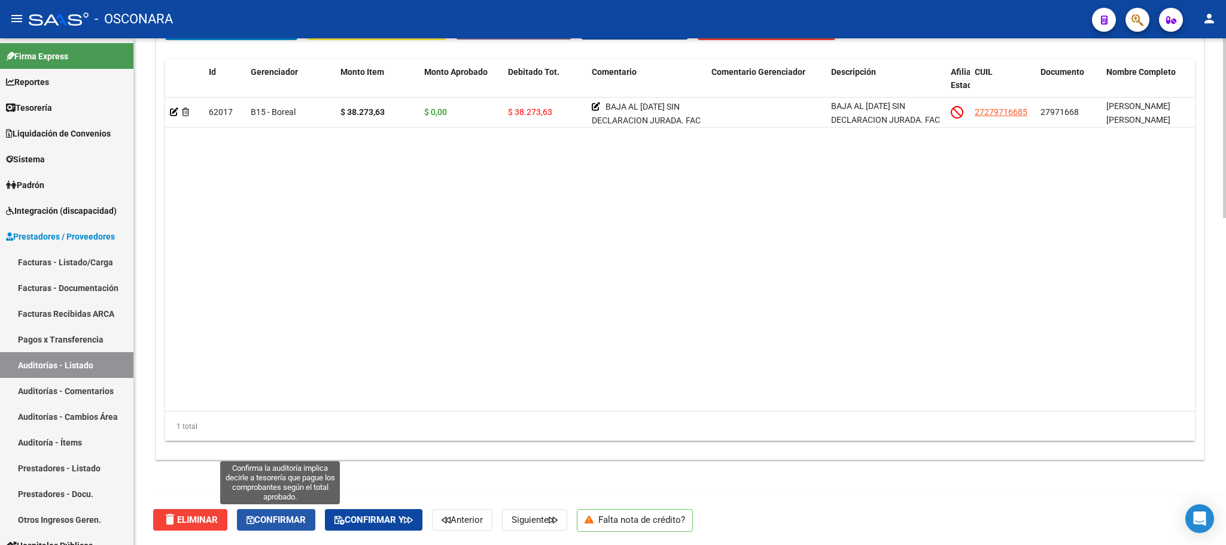
click at [297, 516] on span "Confirmar" at bounding box center [276, 519] width 59 height 11
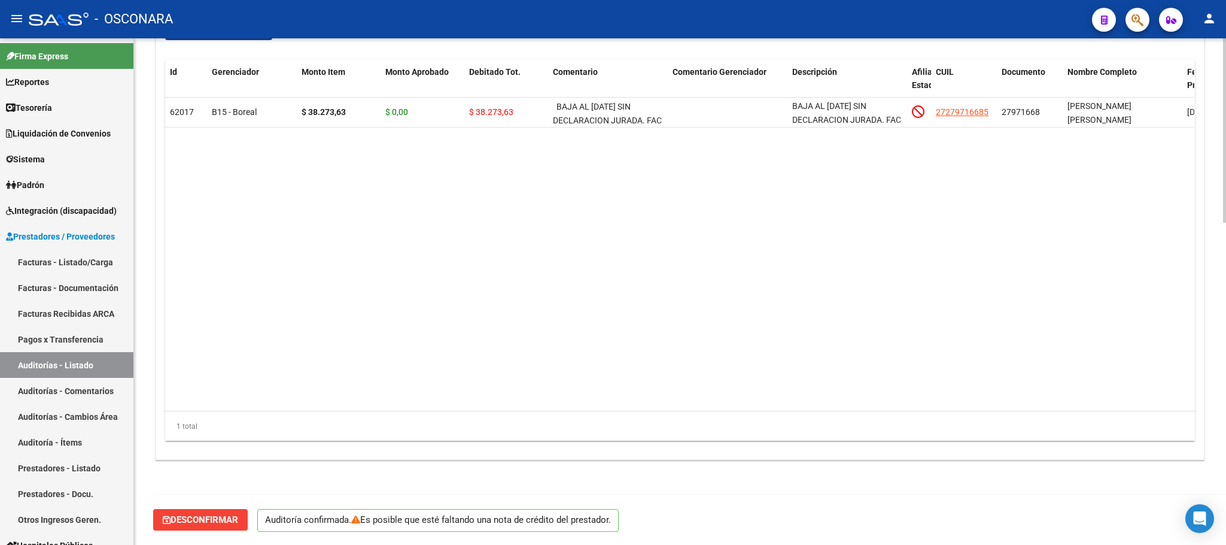
scroll to position [882, 0]
type input "202508"
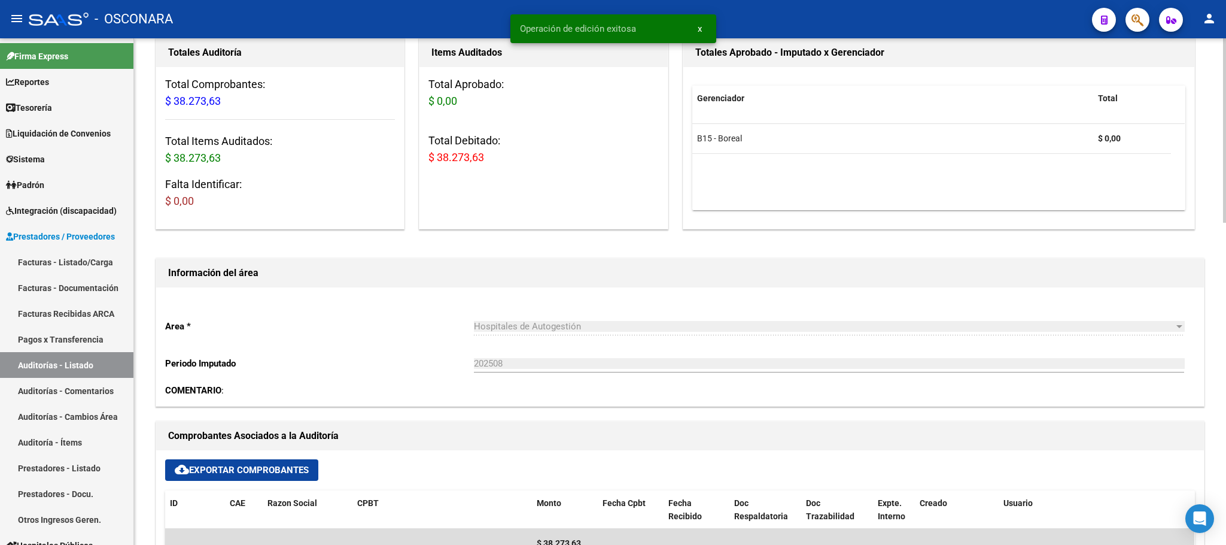
scroll to position [0, 0]
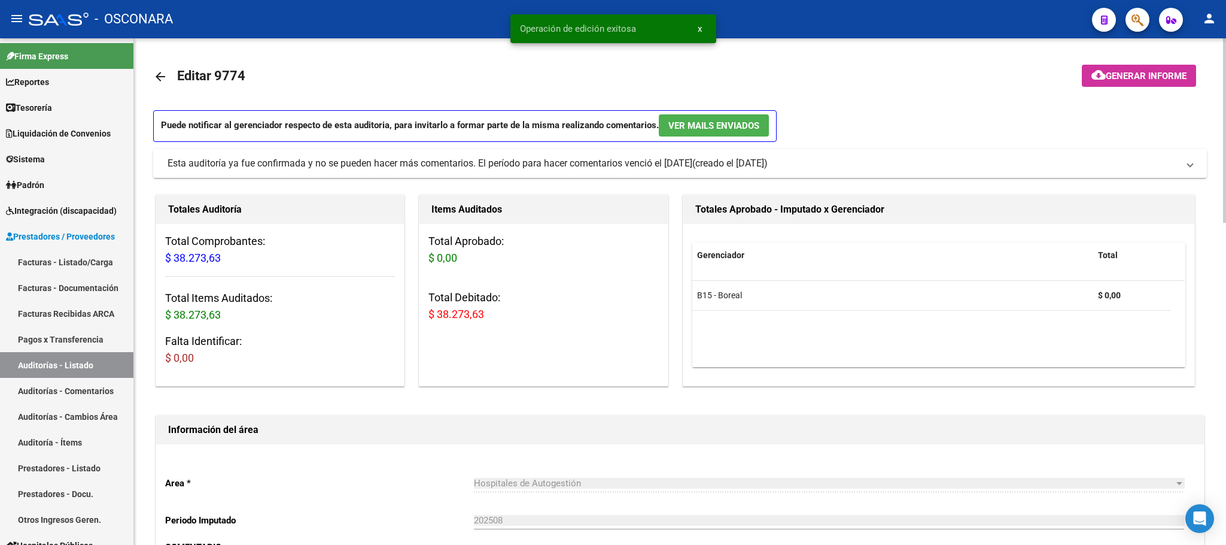
click at [1130, 65] on button "cloud_download Generar informe" at bounding box center [1139, 76] width 114 height 22
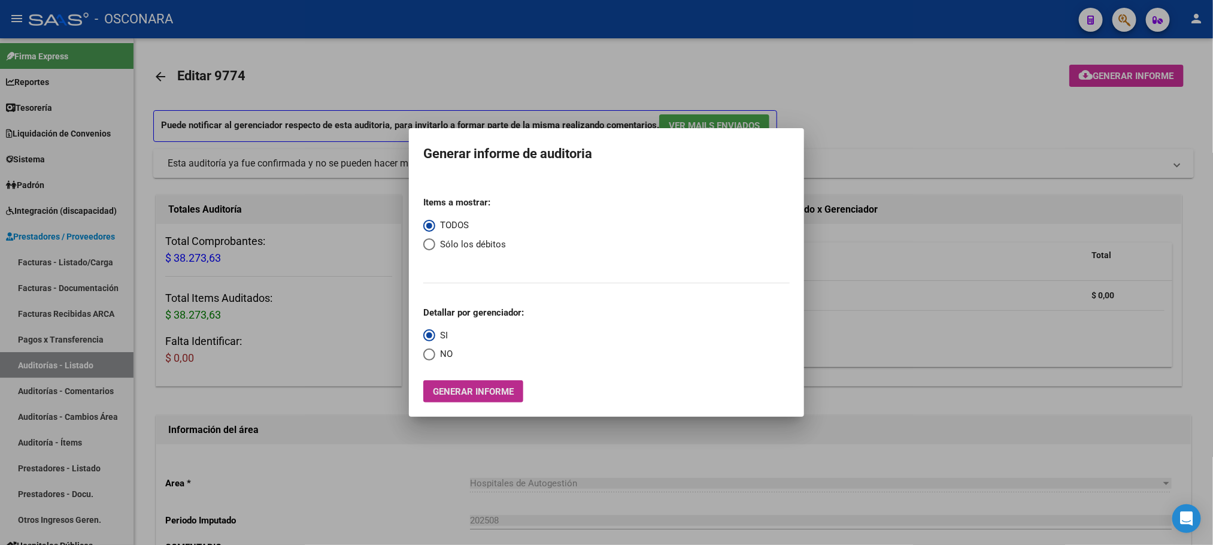
click at [505, 388] on span "Generar informe" at bounding box center [473, 391] width 81 height 11
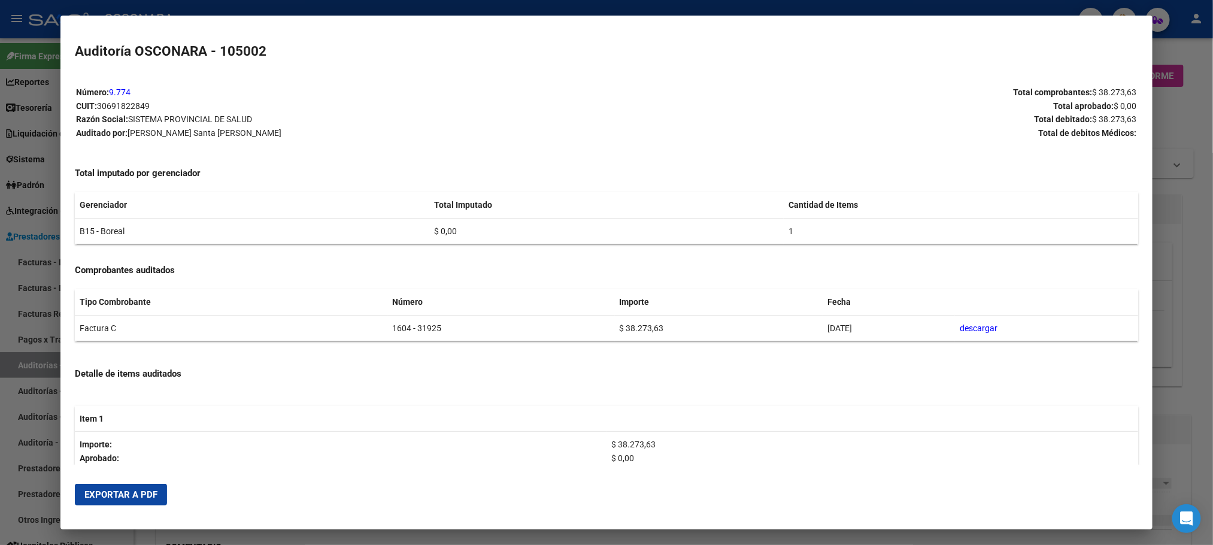
click at [129, 494] on span "Exportar a PDF" at bounding box center [120, 494] width 73 height 11
click at [1196, 377] on div at bounding box center [606, 272] width 1213 height 545
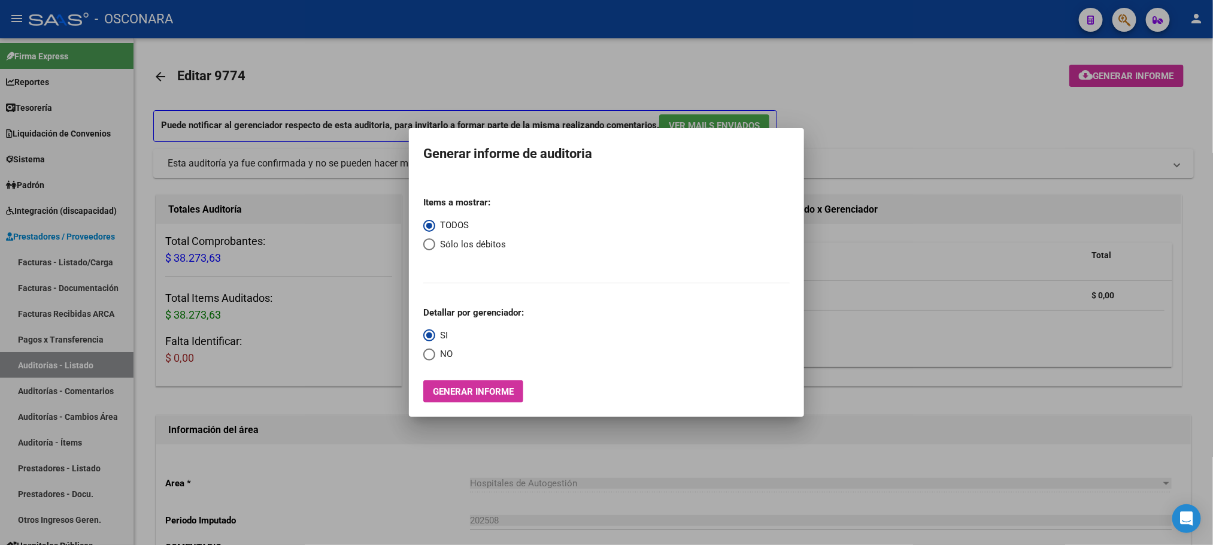
click at [658, 50] on div at bounding box center [606, 272] width 1213 height 545
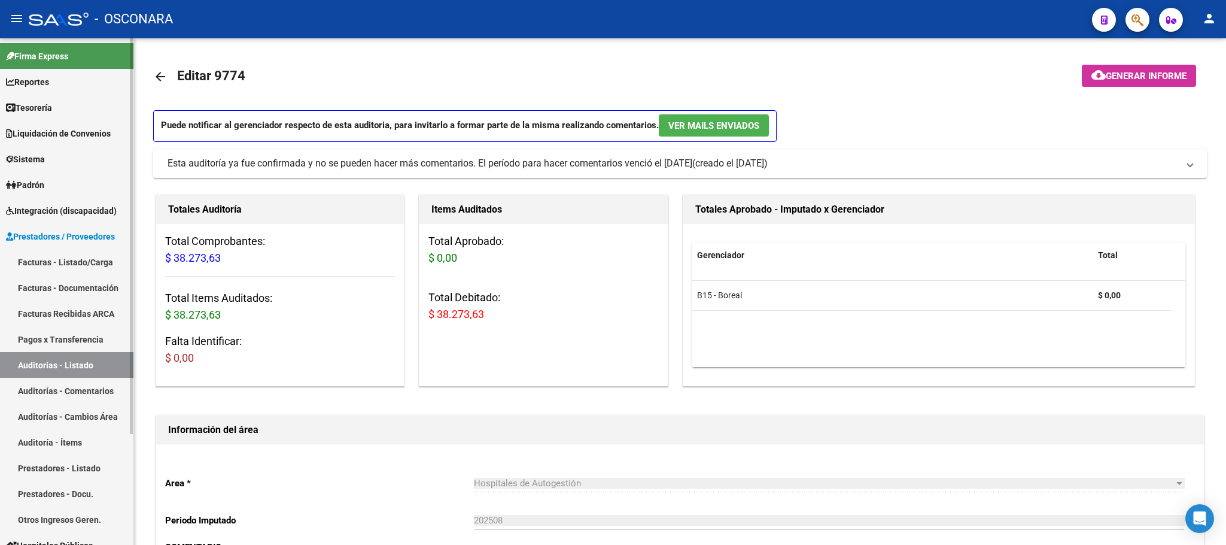
click at [58, 356] on link "Auditorías - Listado" at bounding box center [66, 365] width 133 height 26
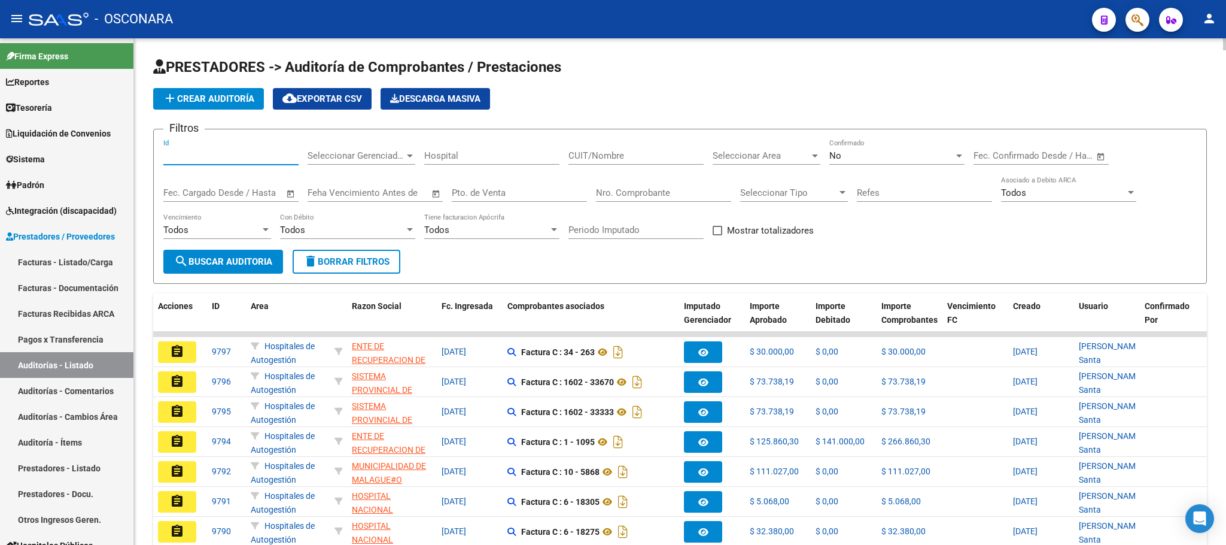
click at [173, 160] on input "Id" at bounding box center [230, 155] width 135 height 11
type input "7"
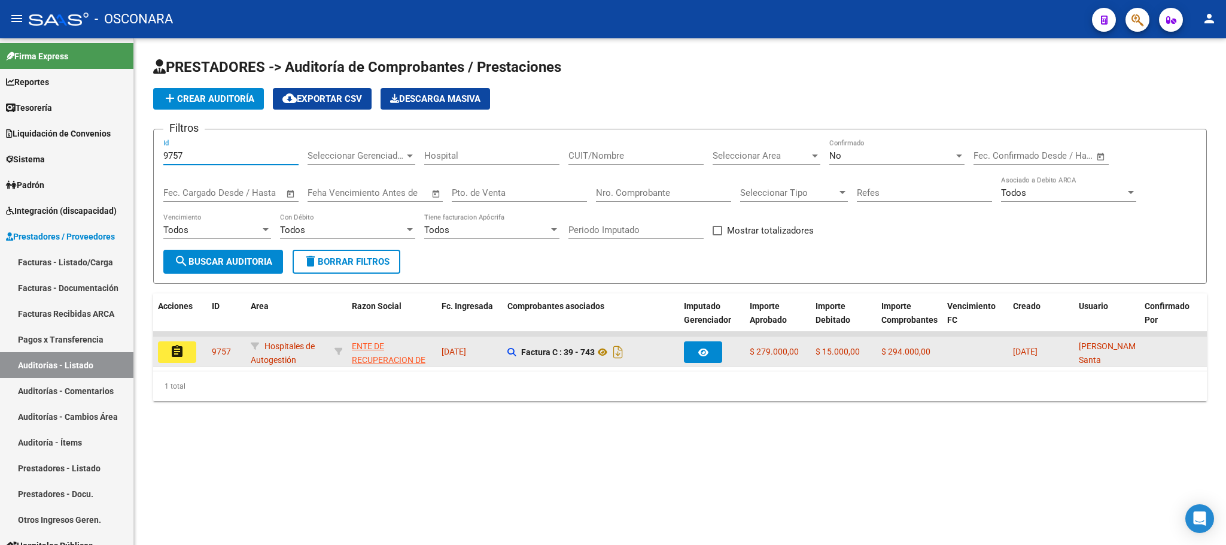
type input "9757"
click at [168, 356] on button "assignment" at bounding box center [177, 352] width 38 height 22
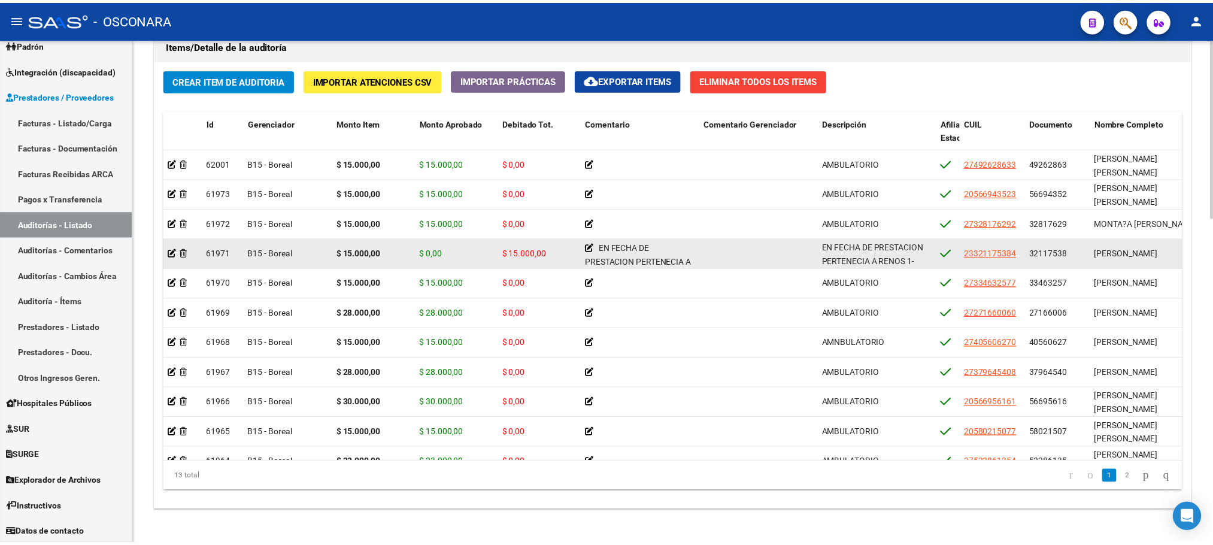
scroll to position [833, 0]
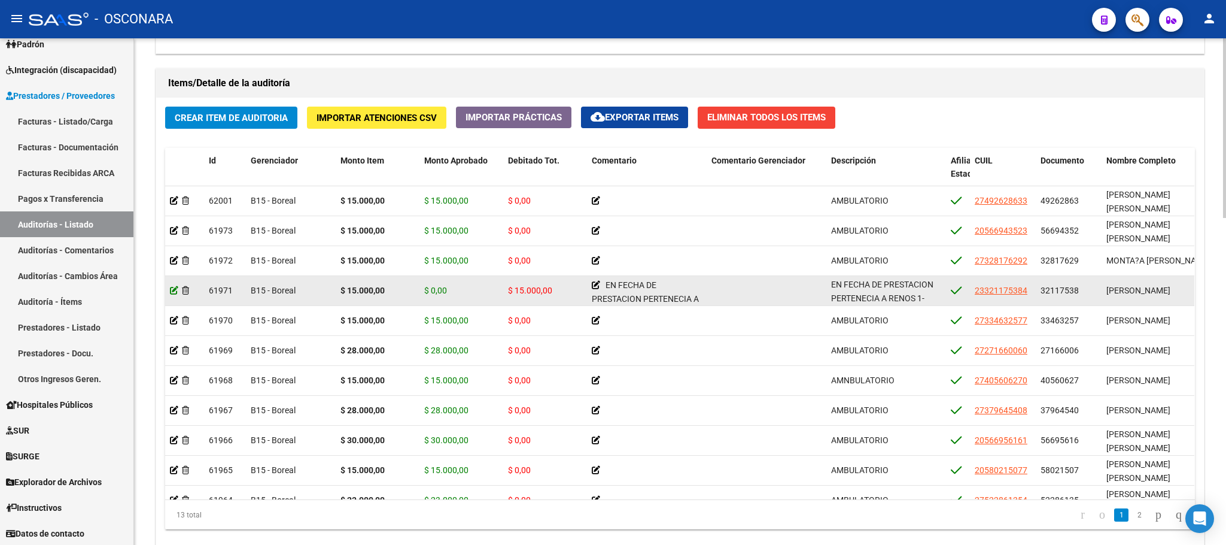
click at [170, 291] on icon at bounding box center [174, 290] width 8 height 8
